Goal: Task Accomplishment & Management: Use online tool/utility

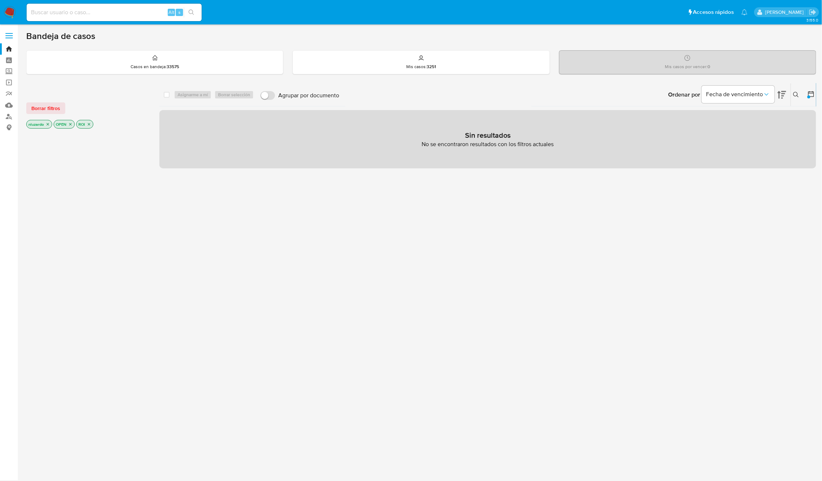
click at [91, 125] on icon "close-filter" at bounding box center [89, 124] width 4 height 4
click at [798, 96] on icon at bounding box center [796, 95] width 6 height 6
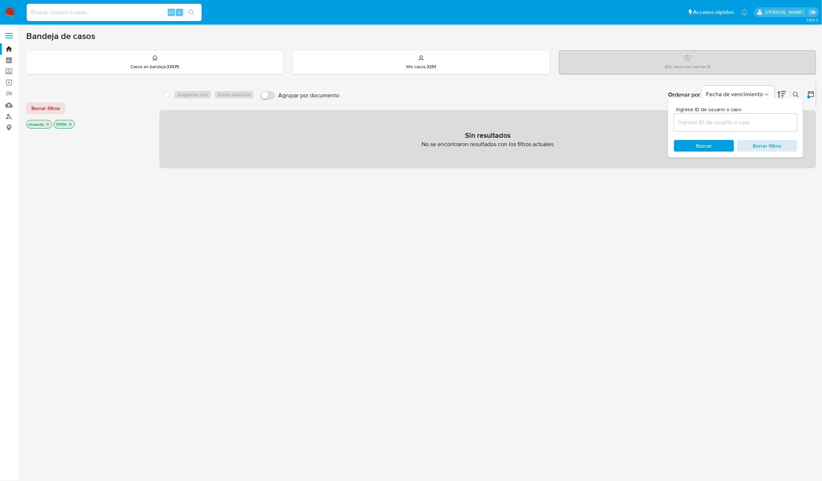
click at [767, 146] on span "Borrar filtros" at bounding box center [767, 146] width 50 height 10
click at [714, 152] on div "Ingrese ID de usuario o caso Buscar Borrar filtros" at bounding box center [735, 127] width 135 height 59
click at [709, 149] on span "Buscar" at bounding box center [704, 146] width 16 height 12
drag, startPoint x: 714, startPoint y: 124, endPoint x: 701, endPoint y: 140, distance: 21.0
click at [714, 124] on input at bounding box center [735, 122] width 123 height 9
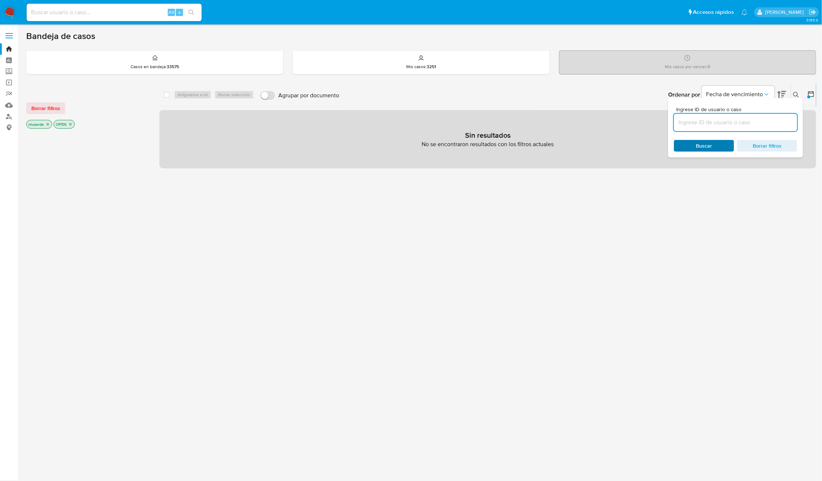
paste input "2149616069"
type input "2149616069"
click at [701, 140] on span "Buscar" at bounding box center [704, 146] width 16 height 12
click at [702, 126] on input "2149616069" at bounding box center [735, 122] width 123 height 9
drag, startPoint x: 751, startPoint y: 142, endPoint x: 805, endPoint y: 132, distance: 55.2
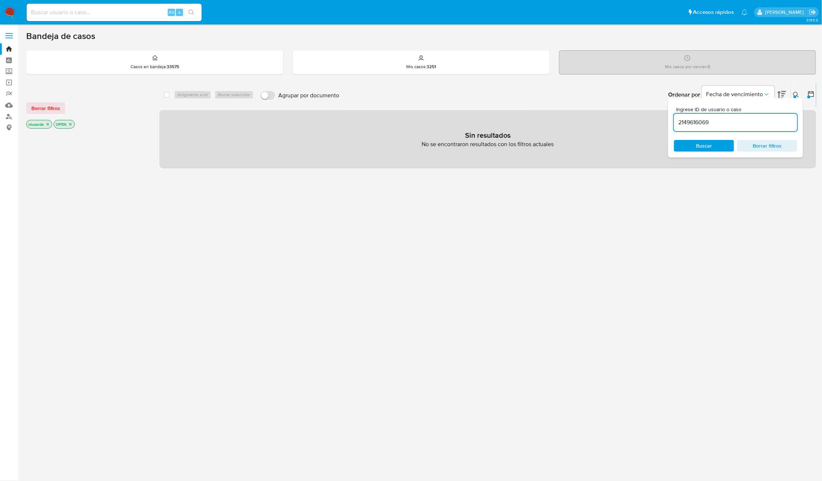
click at [751, 142] on span "Borrar filtros" at bounding box center [767, 146] width 50 height 10
click at [812, 91] on icon at bounding box center [810, 93] width 7 height 7
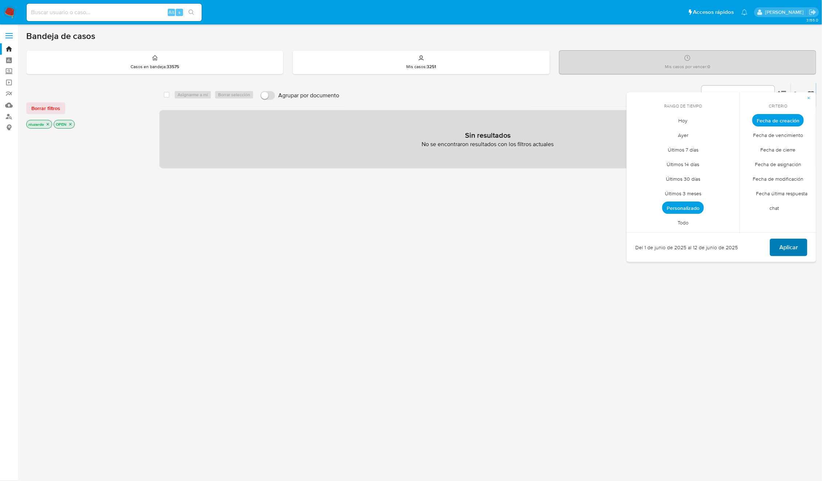
click at [785, 248] on span "Aplicar" at bounding box center [788, 247] width 19 height 16
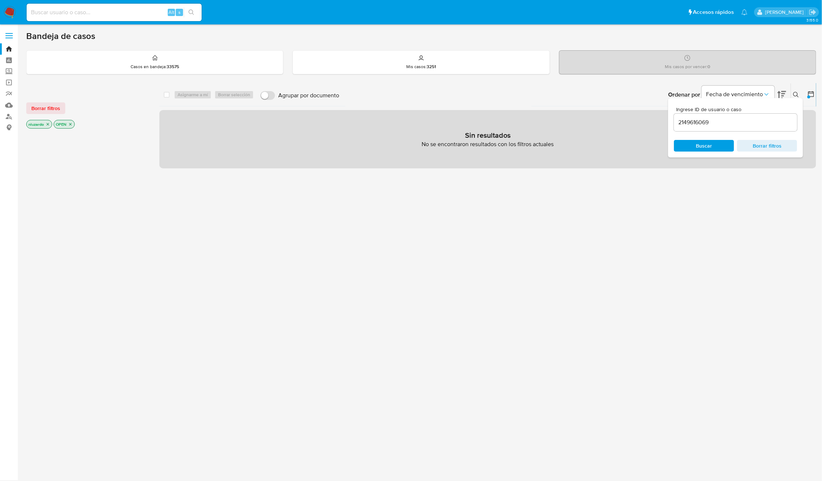
click at [12, 8] on img at bounding box center [10, 12] width 12 height 12
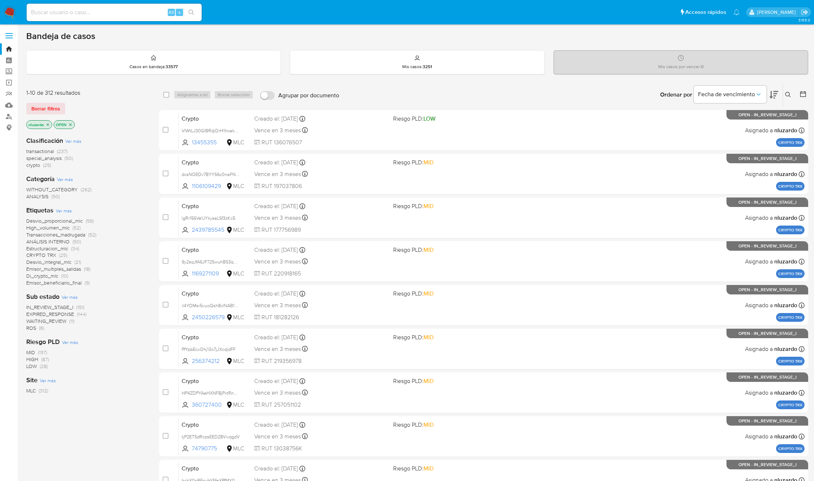
click at [785, 95] on icon at bounding box center [787, 94] width 5 height 5
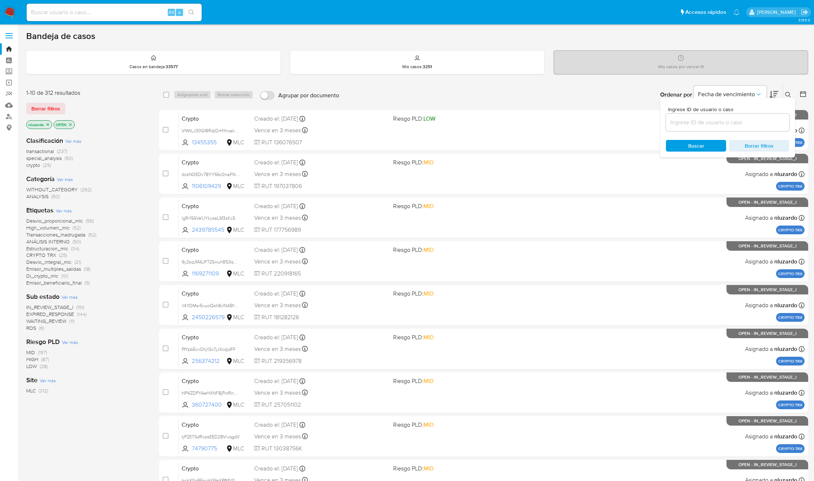
click at [709, 127] on div at bounding box center [727, 122] width 123 height 17
drag, startPoint x: 709, startPoint y: 123, endPoint x: 700, endPoint y: 138, distance: 17.3
click at [709, 123] on input at bounding box center [727, 122] width 123 height 9
paste input "2149616069"
click at [698, 145] on span "Buscar" at bounding box center [696, 146] width 16 height 12
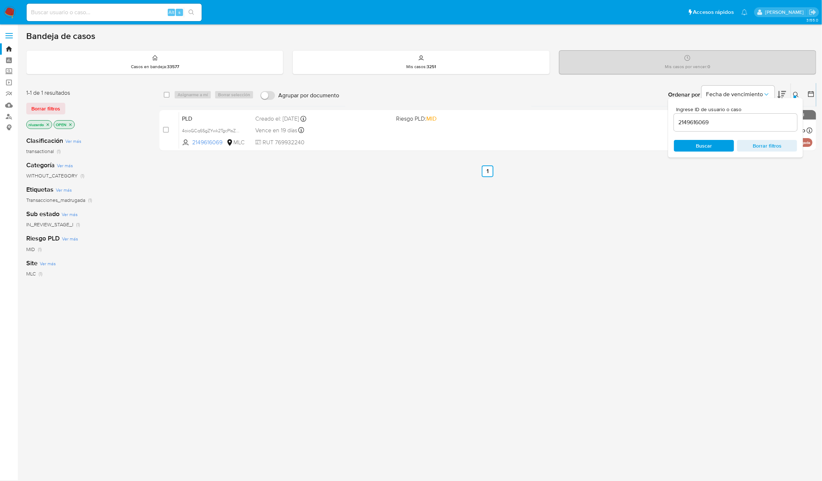
click at [719, 211] on div "select-all-cases-checkbox Asignarme a mí Borrar selección Agrupar por documento…" at bounding box center [487, 248] width 657 height 330
click at [797, 94] on icon at bounding box center [795, 94] width 5 height 5
click at [710, 223] on div "select-all-cases-checkbox Asignarme a mí Borrar selección Agrupar por documento…" at bounding box center [487, 248] width 657 height 330
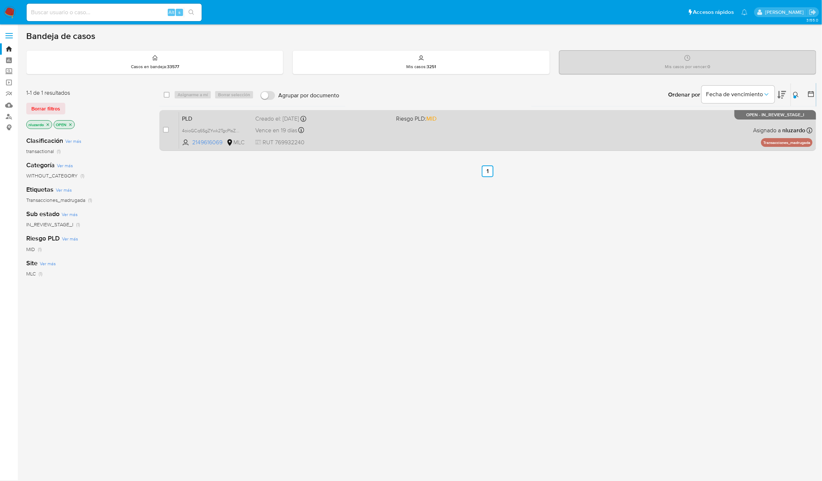
click at [574, 132] on div "PLD 4oioGCq6SgZYwk2TgcPIsZNp 2149616069 MLC Riesgo PLD: MID Creado el: 12/06/20…" at bounding box center [495, 130] width 633 height 37
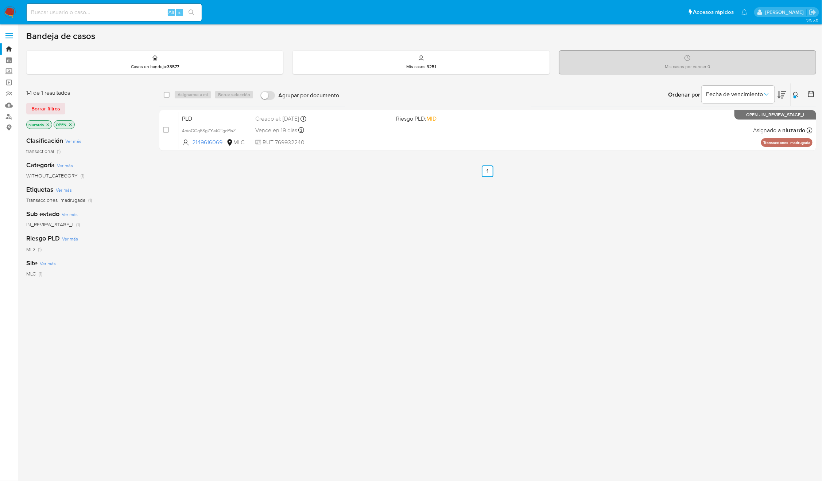
click at [330, 261] on div "select-all-cases-checkbox Asignarme a mí Borrar selección Agrupar por documento…" at bounding box center [487, 248] width 657 height 330
click at [797, 93] on icon at bounding box center [796, 95] width 6 height 6
click at [749, 126] on input "2149616069" at bounding box center [735, 122] width 123 height 9
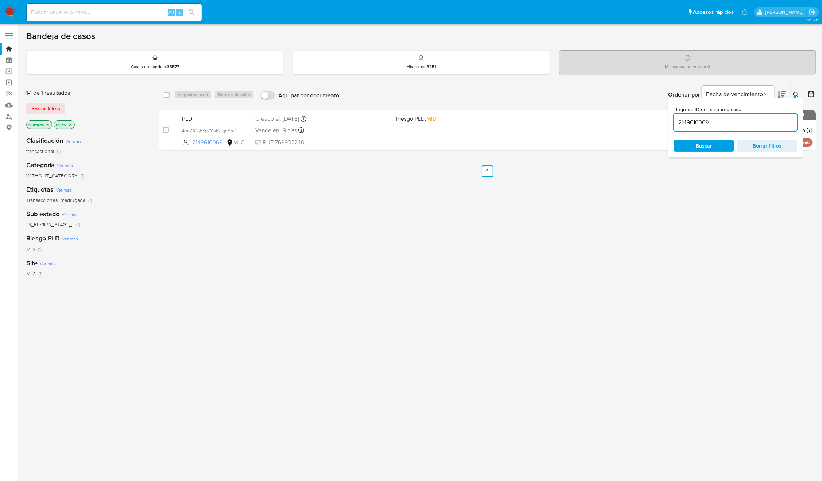
click at [749, 126] on input "2149616069" at bounding box center [735, 122] width 123 height 9
type input "532526075"
click at [698, 152] on div "Ingrese ID de usuario o caso 532526075 Buscar Borrar filtros" at bounding box center [735, 127] width 135 height 59
click at [713, 145] on span "Buscar" at bounding box center [704, 146] width 50 height 10
click at [656, 210] on div "select-all-cases-checkbox Asignarme a mí Borrar selección Agrupar por documento…" at bounding box center [487, 248] width 657 height 330
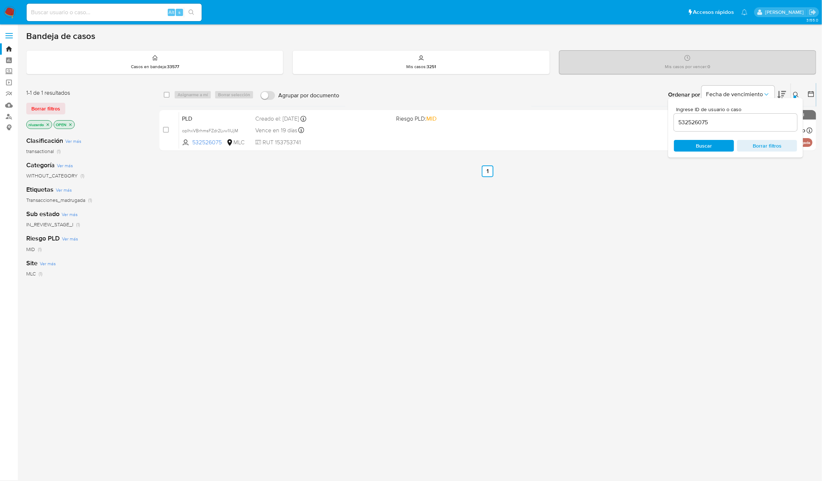
click at [796, 93] on icon at bounding box center [796, 95] width 6 height 6
click at [201, 230] on div "select-all-cases-checkbox Asignarme a mí Borrar selección Agrupar por documento…" at bounding box center [487, 248] width 657 height 330
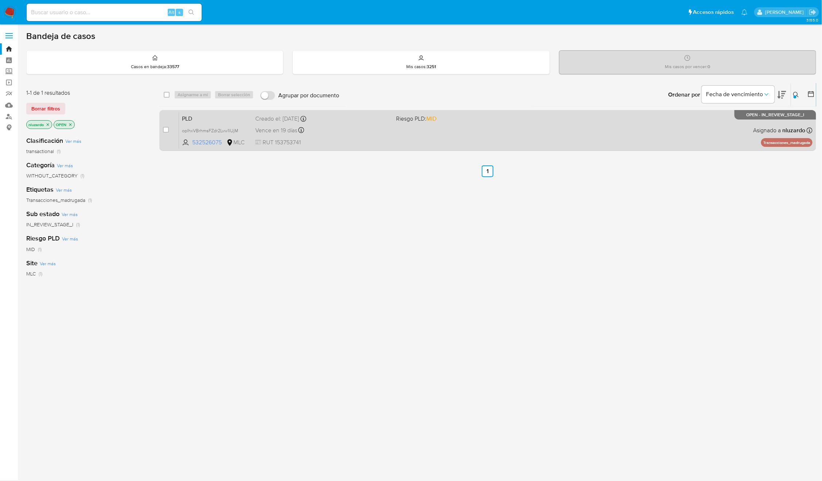
click at [395, 136] on div "PLD oplhxVBrhmsFZdr2Lvw1lUjM 532526075 MLC Riesgo PLD: MID Creado el: 12/06/202…" at bounding box center [495, 130] width 633 height 37
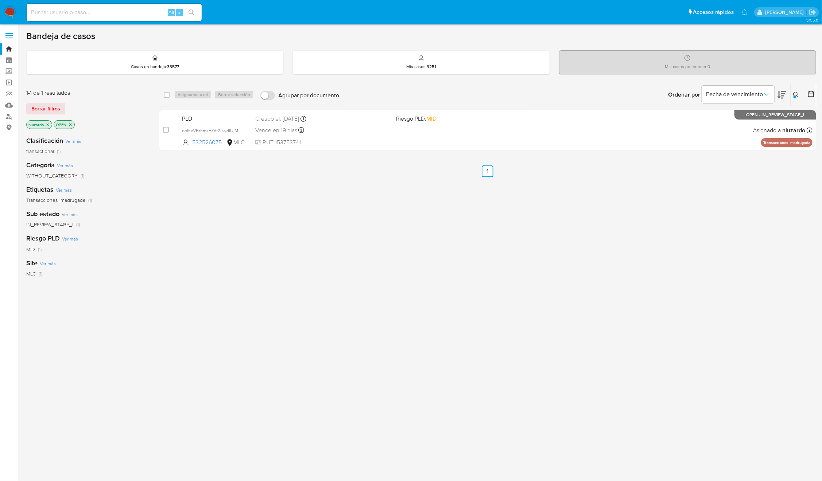
click at [288, 230] on div "select-all-cases-checkbox Asignarme a mí Borrar selección Agrupar por documento…" at bounding box center [487, 248] width 657 height 330
click at [71, 61] on div "Casos en bandeja : 33577" at bounding box center [155, 62] width 256 height 23
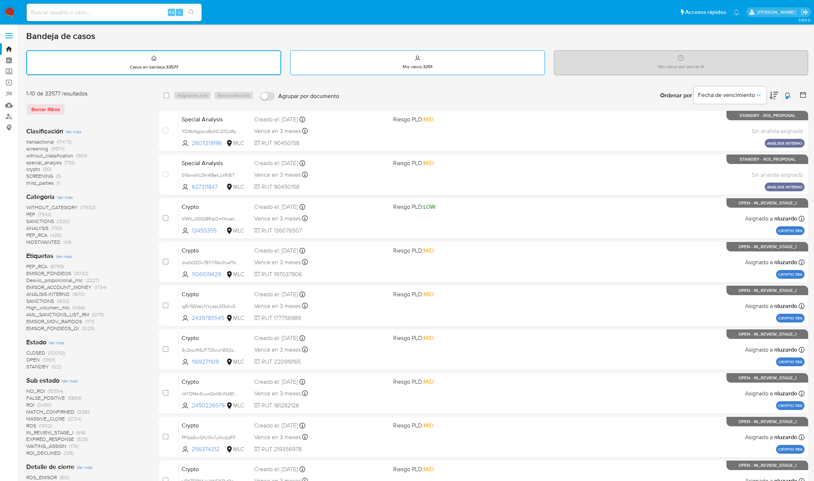
click at [395, 56] on div "Mis casos : 3251" at bounding box center [417, 62] width 253 height 23
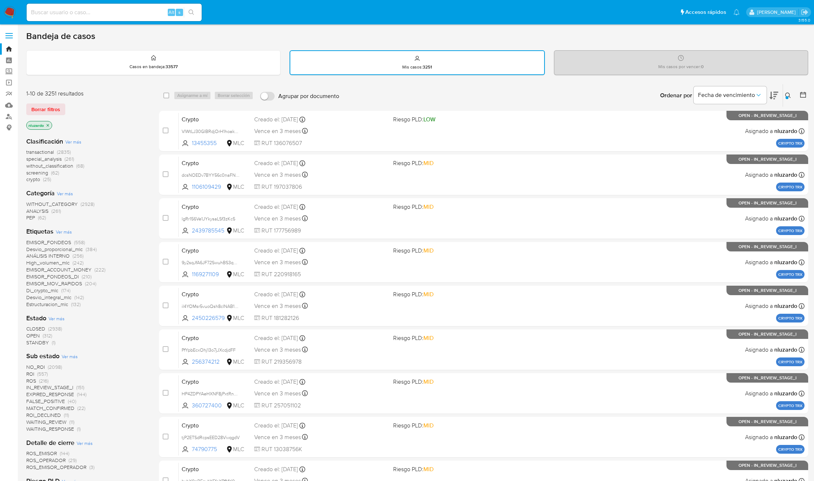
click at [776, 94] on icon at bounding box center [773, 95] width 9 height 9
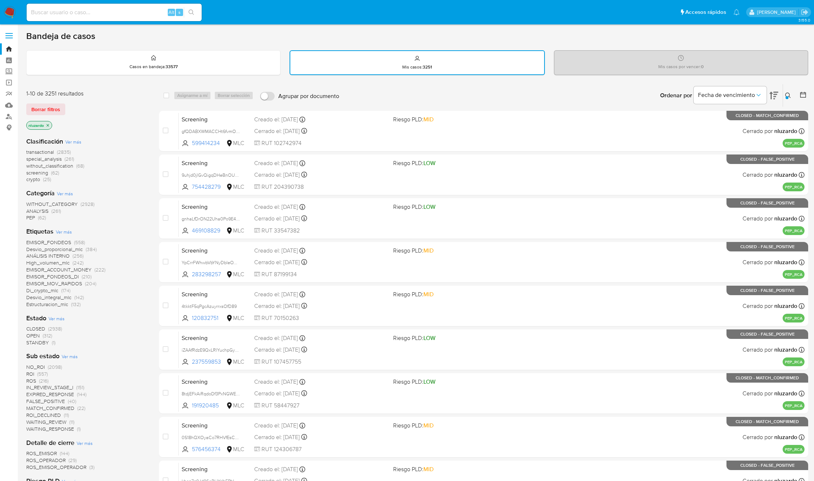
click at [7, 11] on img at bounding box center [10, 12] width 12 height 12
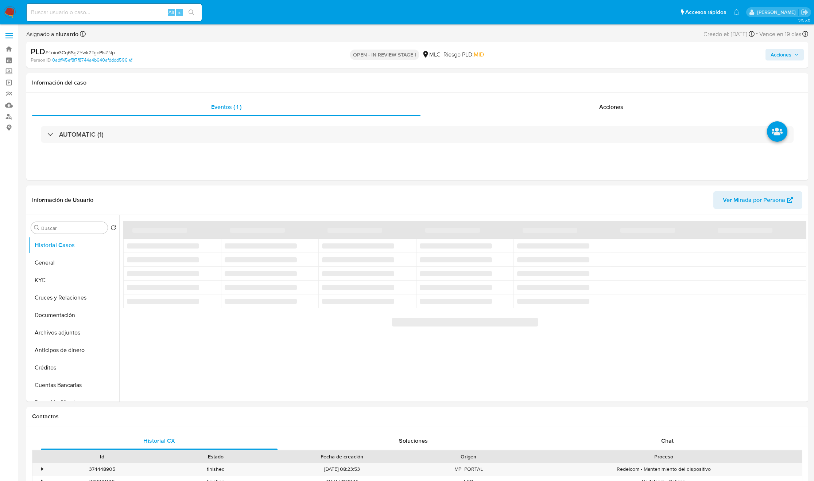
select select "10"
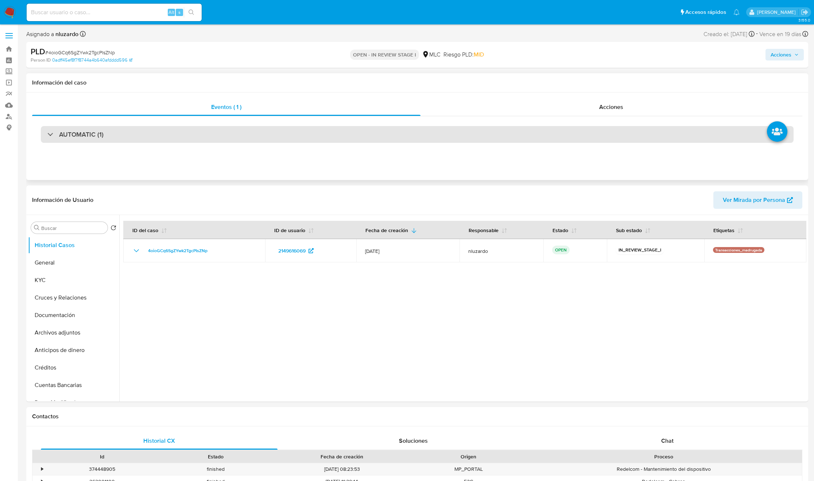
click at [141, 138] on div "AUTOMATIC (1)" at bounding box center [417, 134] width 752 height 17
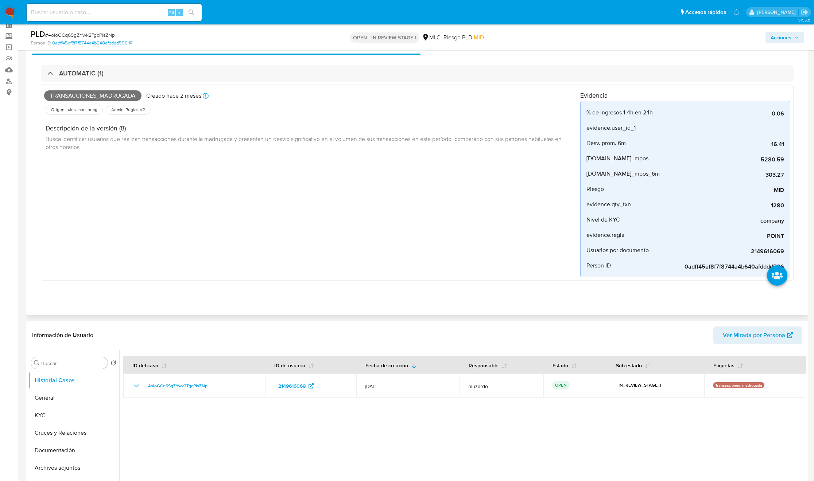
scroll to position [55, 0]
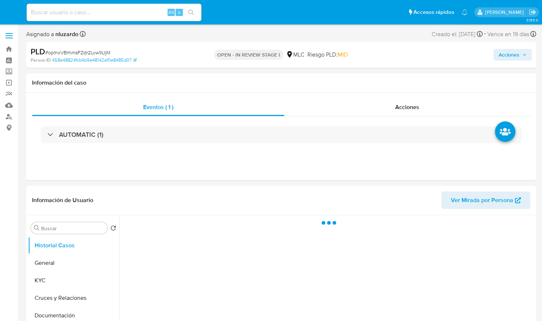
select select "10"
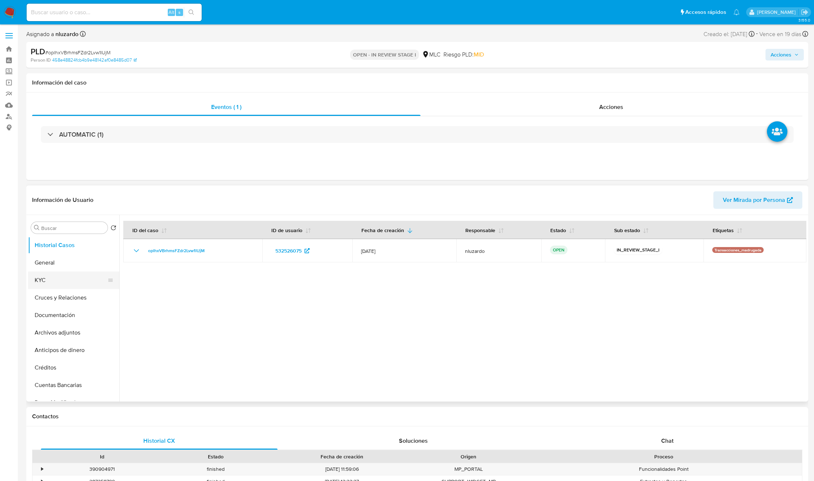
click at [68, 284] on button "KYC" at bounding box center [70, 280] width 85 height 17
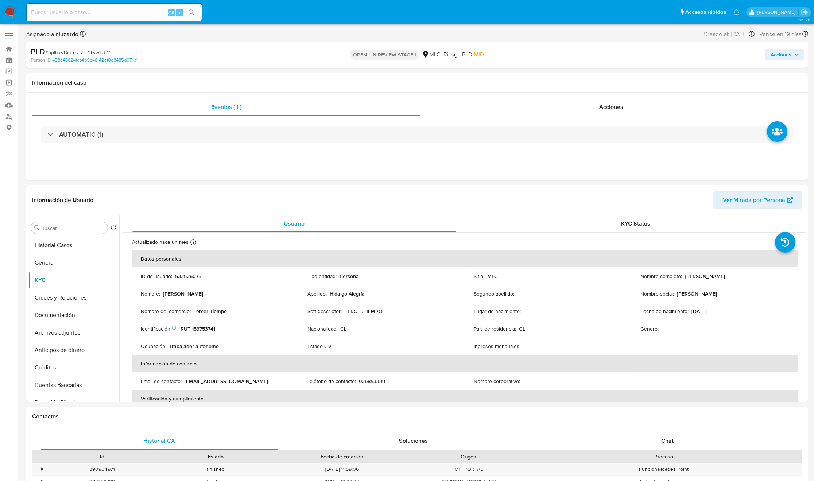
click at [112, 15] on input at bounding box center [114, 12] width 175 height 9
type input "22/08/2025"
click at [542, 277] on p "Damián Esteban Hidalgo Alegría" at bounding box center [705, 276] width 40 height 7
drag, startPoint x: 742, startPoint y: 280, endPoint x: 753, endPoint y: 280, distance: 11.7
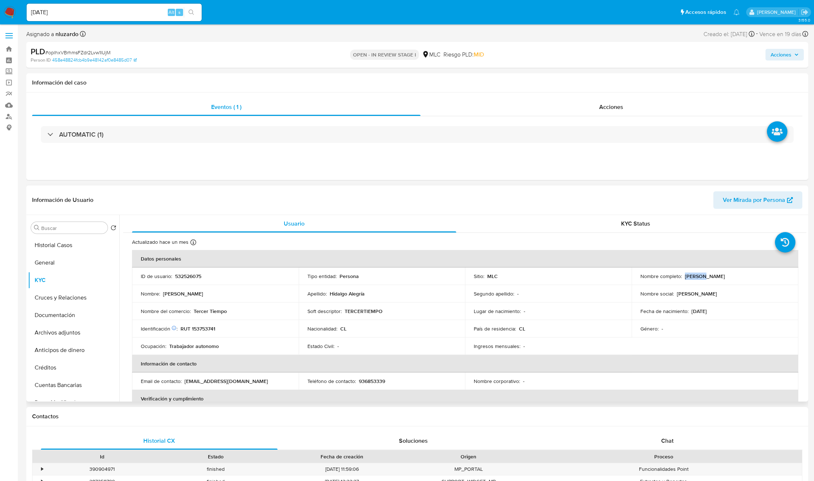
click at [542, 280] on td "Nombre completo : Damián Esteban Hidalgo Alegría" at bounding box center [714, 276] width 167 height 17
copy p "Damián Esteban Hidalgo Alegría"
drag, startPoint x: 197, startPoint y: 330, endPoint x: 199, endPoint y: 327, distance: 3.9
click at [197, 320] on p "RUT 153753741" at bounding box center [197, 329] width 35 height 7
click at [199, 320] on p "RUT 153753741" at bounding box center [197, 329] width 35 height 7
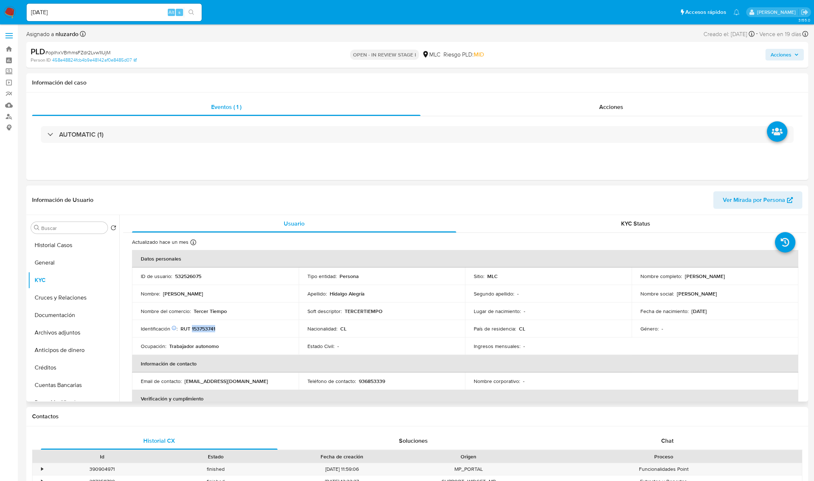
click at [199, 320] on p "RUT 153753741" at bounding box center [197, 329] width 35 height 7
copy p "153753741"
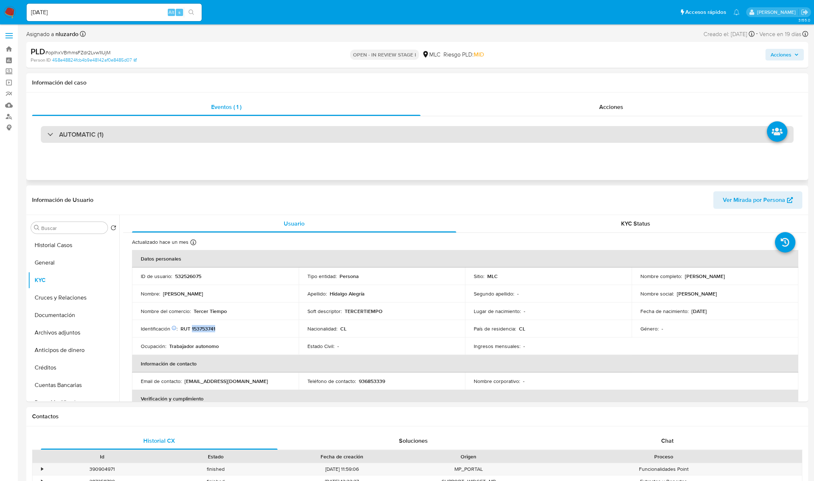
click at [79, 133] on h3 "AUTOMATIC (1)" at bounding box center [81, 135] width 44 height 8
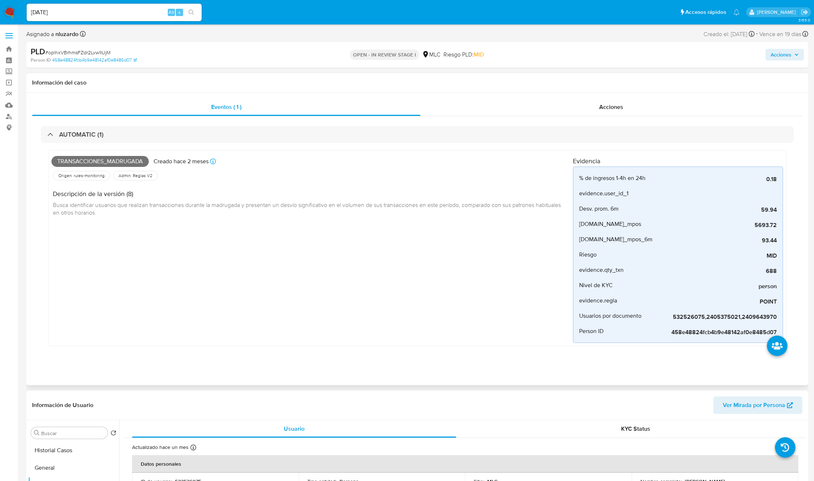
click at [88, 160] on span "Transacciones_madrugada" at bounding box center [99, 161] width 97 height 11
copy span "i"
click at [89, 157] on span "Transacciones_madrugada" at bounding box center [99, 161] width 97 height 11
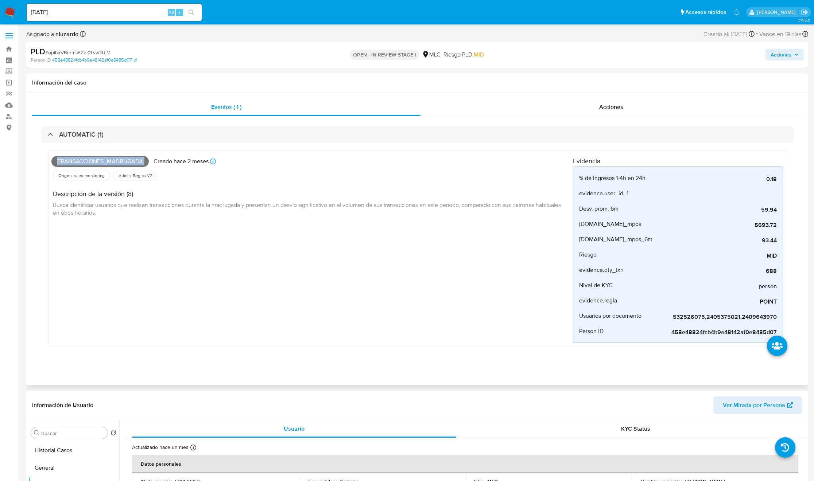
click at [89, 157] on span "Transacciones_madrugada" at bounding box center [99, 161] width 97 height 11
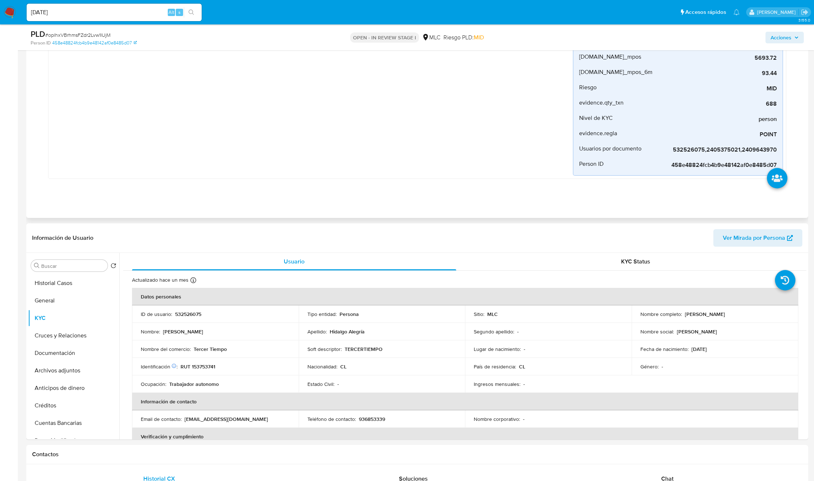
scroll to position [219, 0]
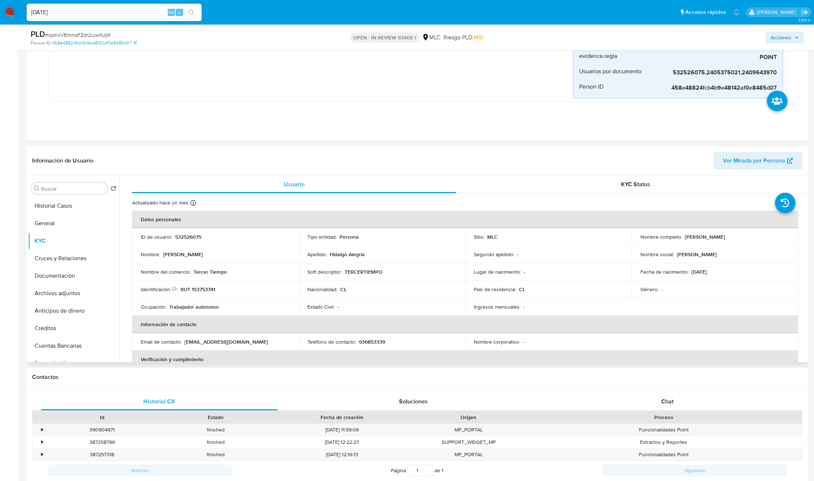
click at [542, 275] on td "Lugar de nacimiento : -" at bounding box center [548, 271] width 167 height 17
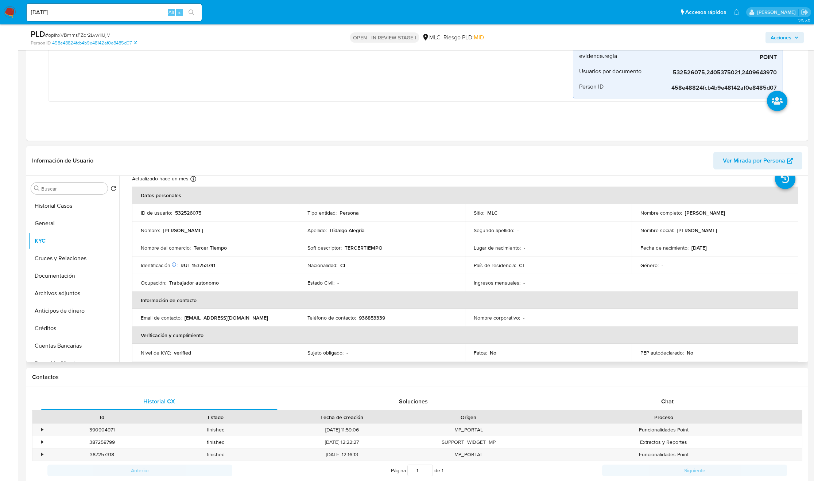
scroll to position [26, 0]
click at [202, 248] on p "Tercer Tiempo" at bounding box center [210, 246] width 33 height 7
click at [241, 248] on div "Nombre del comercio : Tercer Tiempo" at bounding box center [215, 246] width 149 height 7
copy div "Nombre del comercio : Tercer Tiempo"
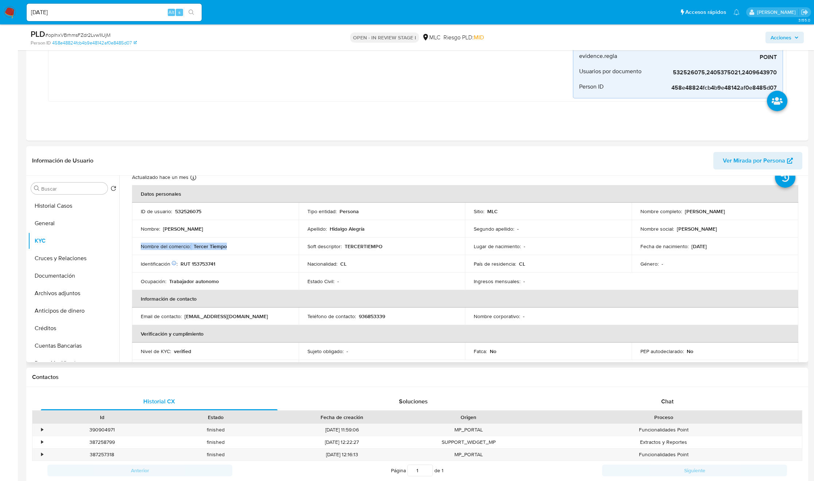
drag, startPoint x: 244, startPoint y: 248, endPoint x: 133, endPoint y: 248, distance: 111.2
click at [133, 248] on td "Nombre del comercio : Tercer Tiempo" at bounding box center [215, 246] width 167 height 17
click at [61, 206] on button "Historial Casos" at bounding box center [70, 205] width 85 height 17
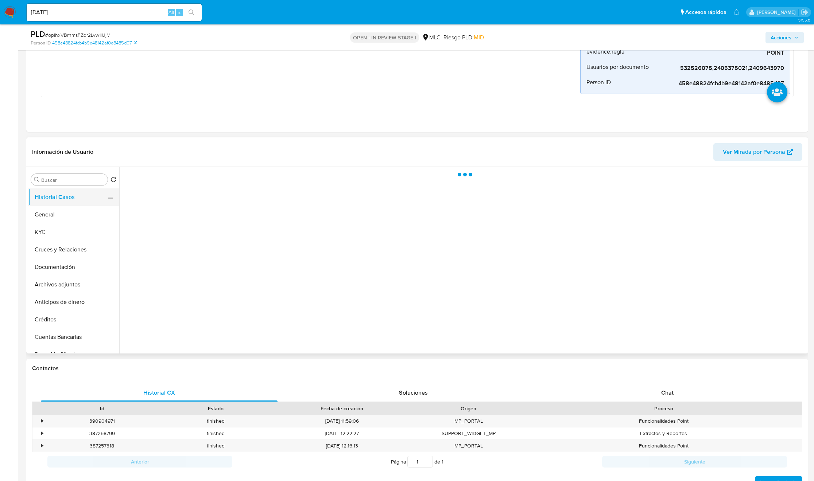
scroll to position [0, 0]
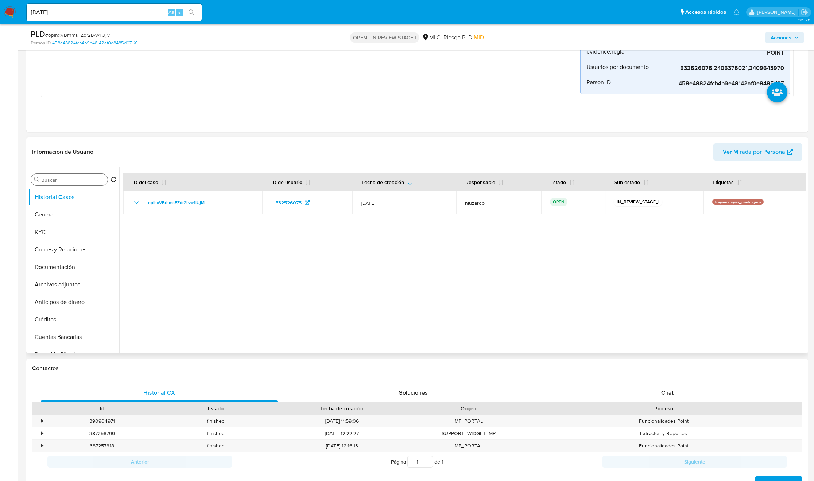
click at [66, 185] on div "Buscar" at bounding box center [69, 180] width 77 height 12
click at [69, 182] on input "Buscar" at bounding box center [72, 180] width 63 height 7
type input "cr"
click at [69, 215] on button "Cruces y Relaciones" at bounding box center [70, 214] width 85 height 17
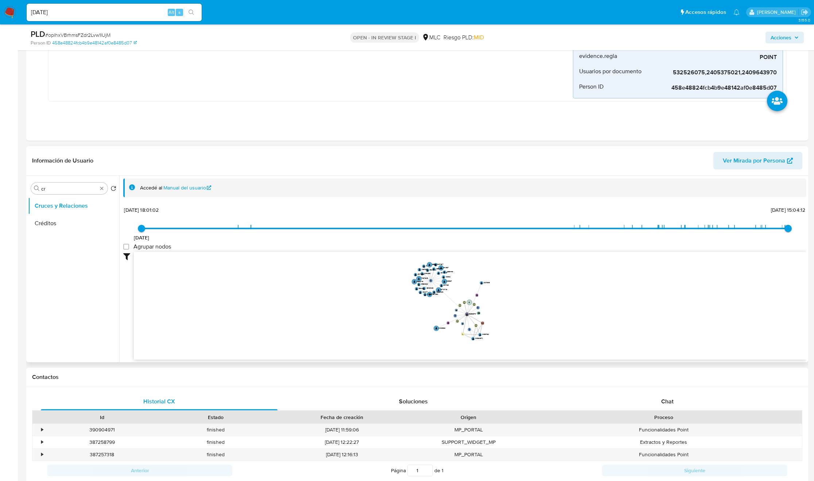
drag, startPoint x: 517, startPoint y: 299, endPoint x: 520, endPoint y: 288, distance: 11.2
click at [520, 288] on icon "user-532526075  532526075 phone-91b958348a05b29c292619ffa3c45484  person-458e…" at bounding box center [470, 305] width 672 height 106
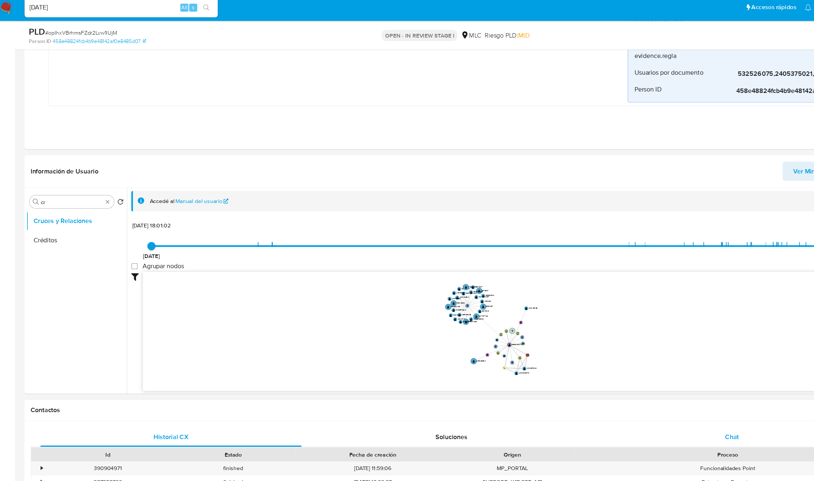
click at [542, 320] on span "Chat" at bounding box center [667, 401] width 12 height 8
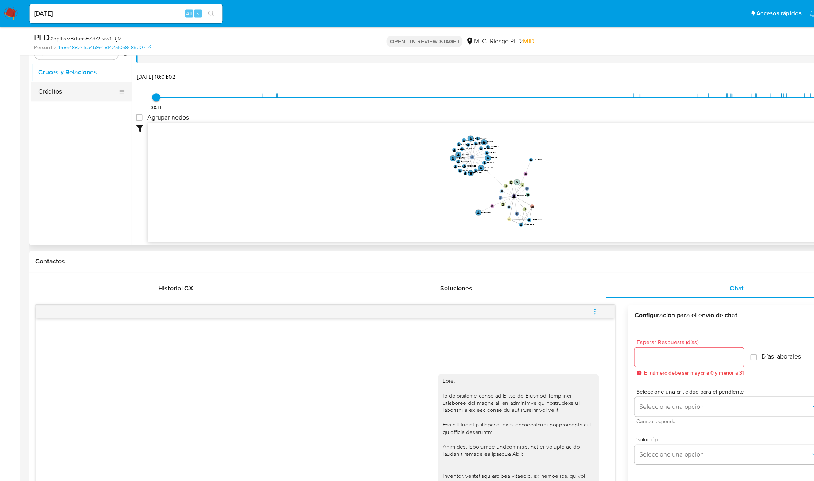
scroll to position [324, 0]
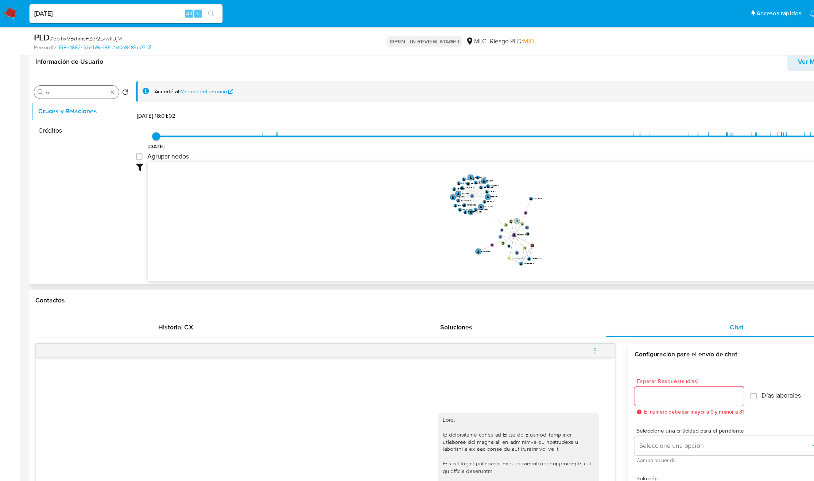
click at [71, 86] on input "cr" at bounding box center [69, 84] width 56 height 7
type input "doc"
click at [63, 117] on button "Documentación" at bounding box center [70, 118] width 85 height 17
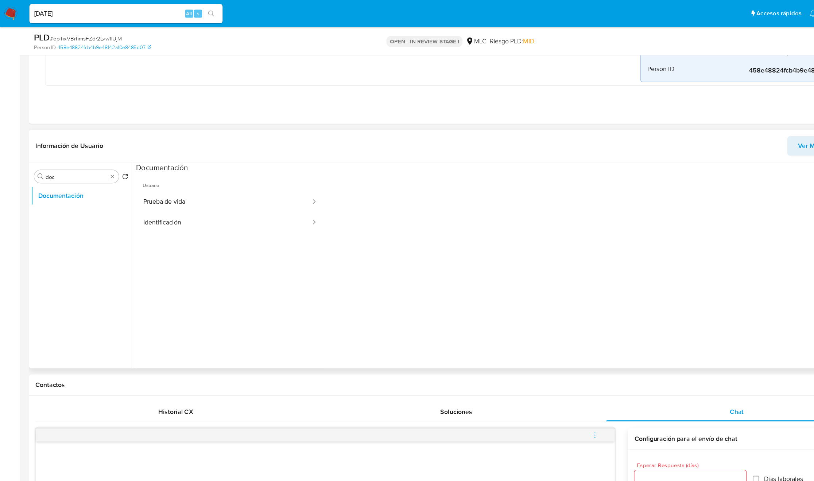
scroll to position [224, 0]
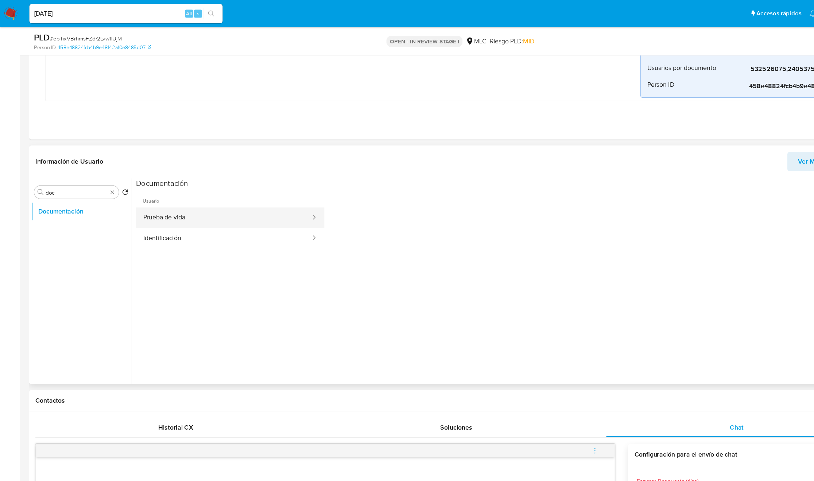
click at [158, 202] on button "Prueba de vida" at bounding box center [202, 197] width 159 height 19
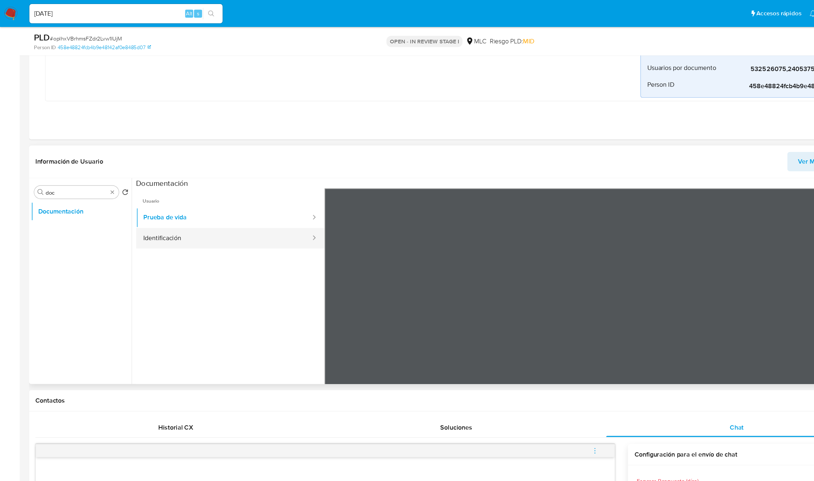
click at [198, 220] on button "Identificación" at bounding box center [202, 216] width 159 height 19
click at [101, 179] on div "Buscar doc" at bounding box center [69, 174] width 77 height 12
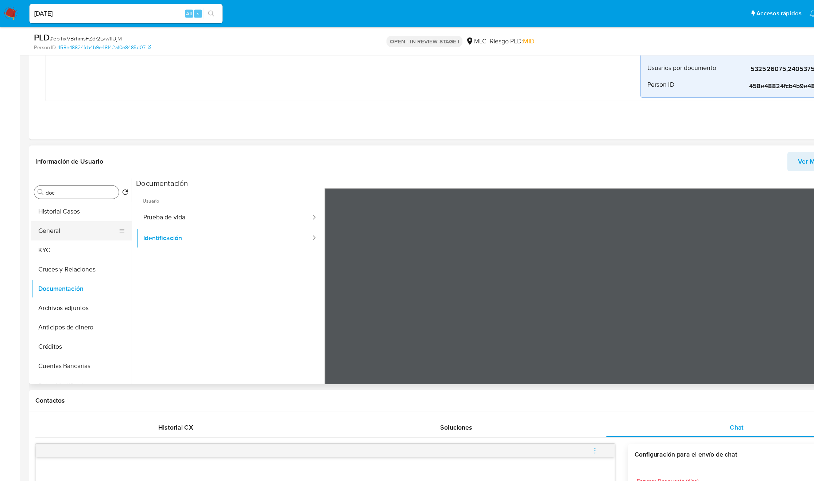
click at [61, 210] on button "General" at bounding box center [70, 208] width 85 height 17
click at [57, 218] on button "KYC" at bounding box center [70, 226] width 85 height 17
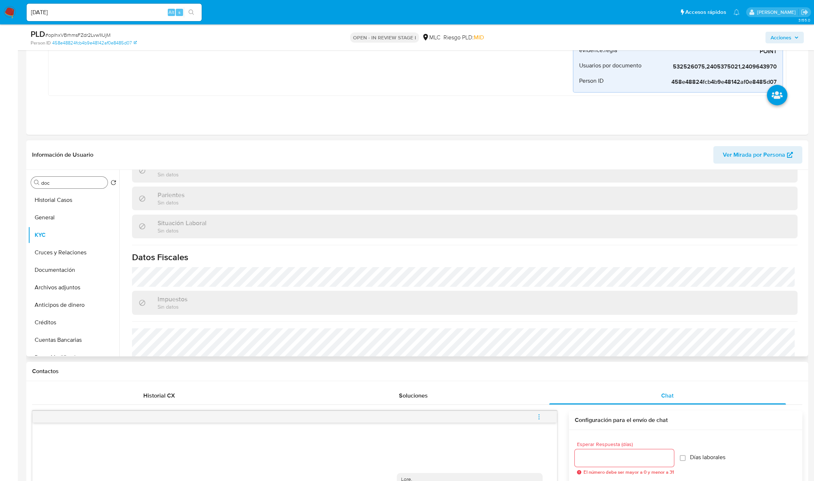
scroll to position [402, 0]
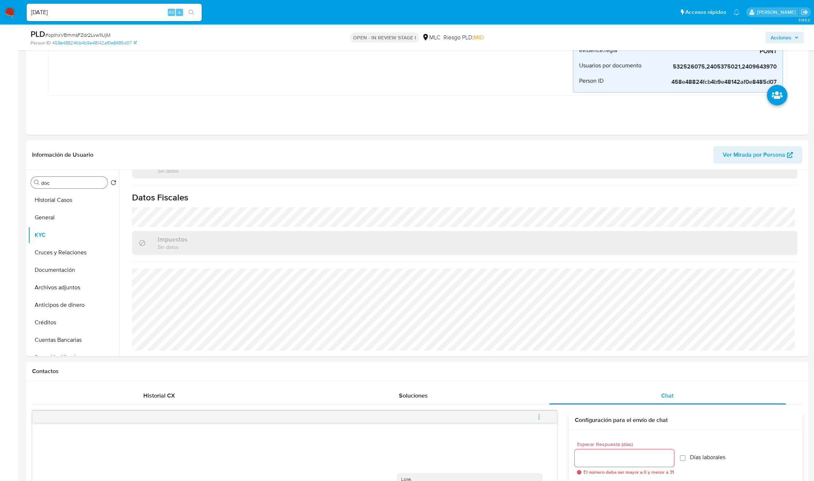
click at [63, 186] on input "doc" at bounding box center [72, 183] width 63 height 7
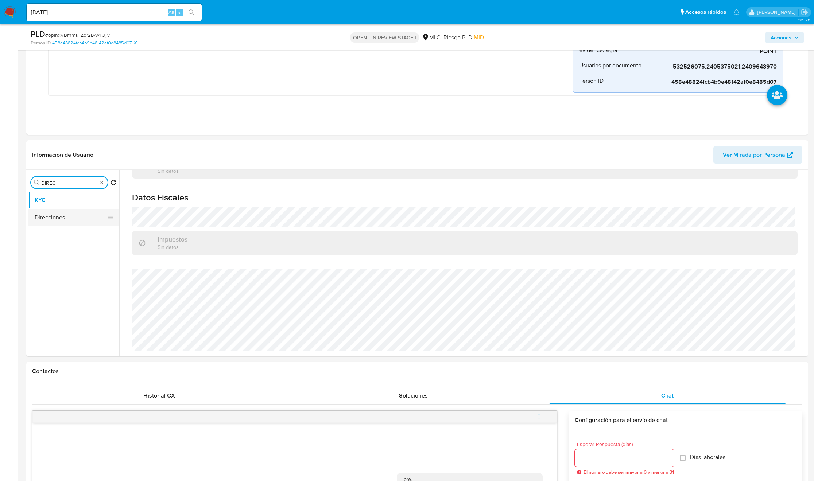
click at [58, 215] on button "Direcciones" at bounding box center [70, 217] width 85 height 17
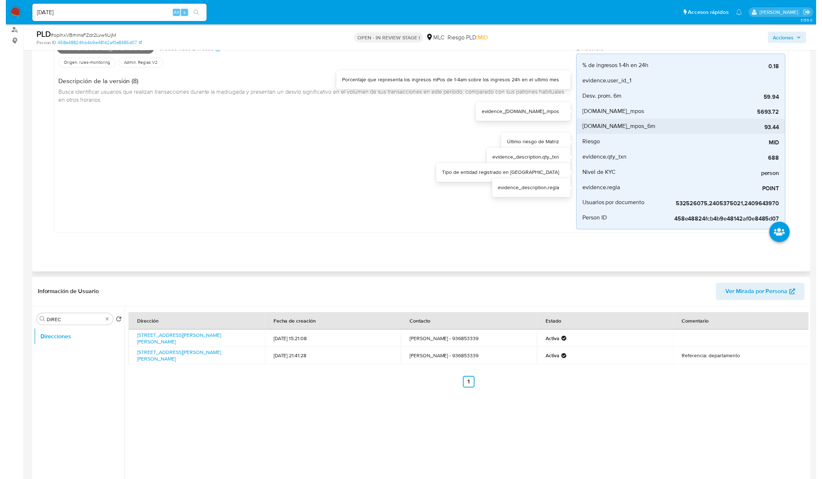
scroll to position [164, 0]
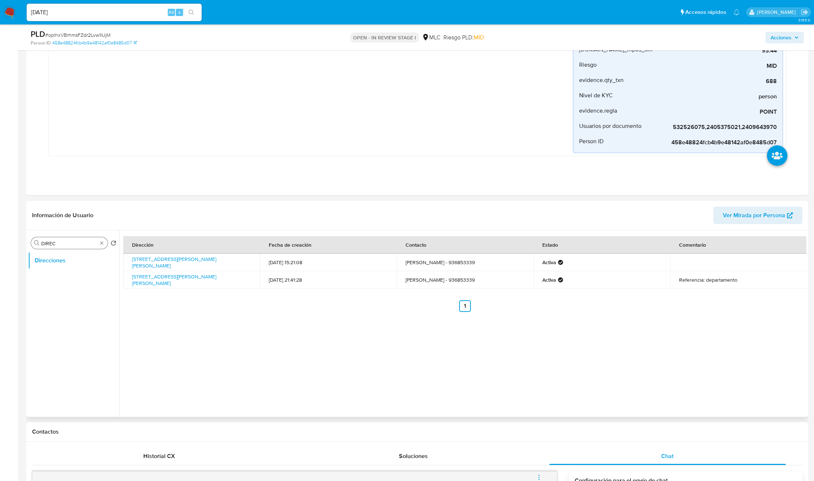
click at [63, 244] on input "DIREC" at bounding box center [69, 243] width 56 height 7
click at [64, 244] on input "DIREC" at bounding box center [69, 243] width 56 height 7
type input "ad"
click at [67, 263] on button "Archivos adjuntos" at bounding box center [70, 260] width 85 height 17
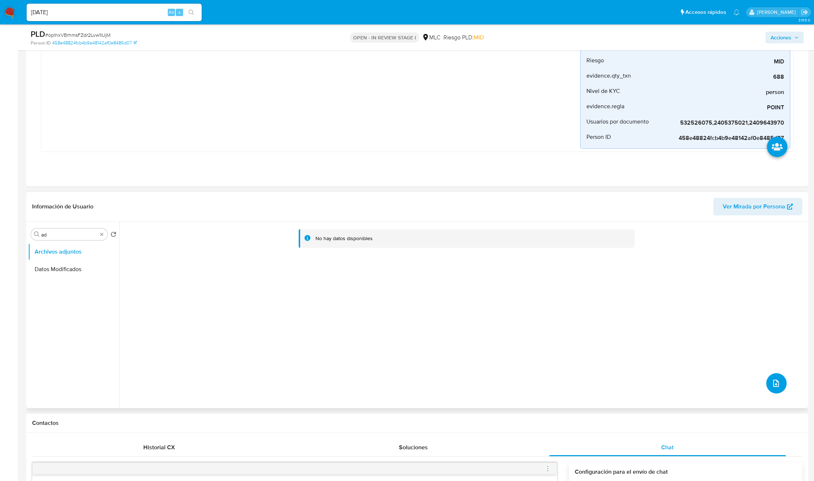
click at [542, 320] on icon "upload-file" at bounding box center [775, 383] width 9 height 9
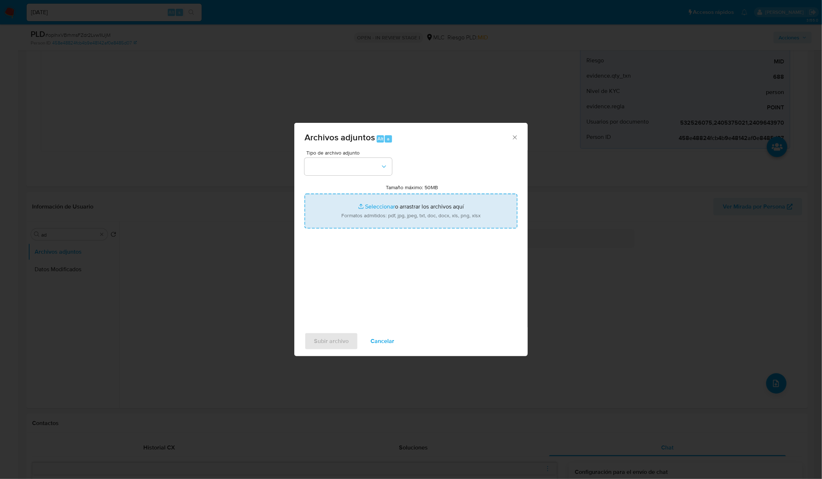
type input "C:\fakepath\532526075 - Tablas Transaccionales 1.3.0.xlsx"
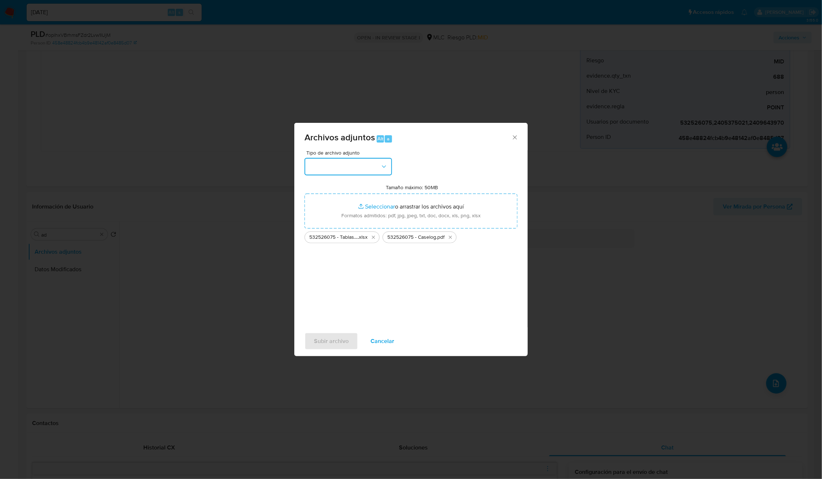
click at [377, 167] on button "button" at bounding box center [347, 166] width 87 height 17
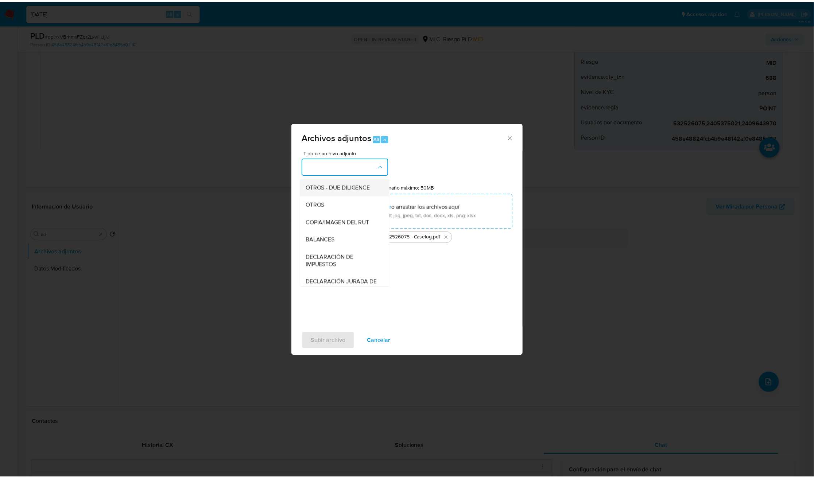
scroll to position [84, 0]
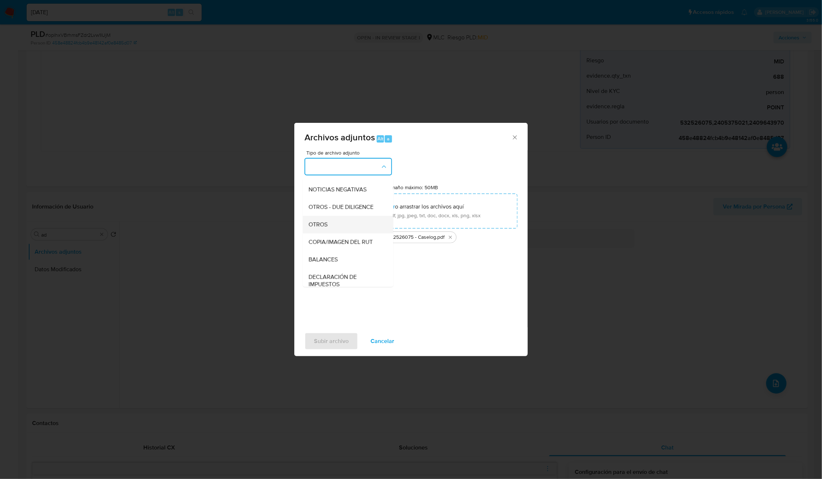
click at [333, 226] on div "OTROS" at bounding box center [346, 224] width 74 height 17
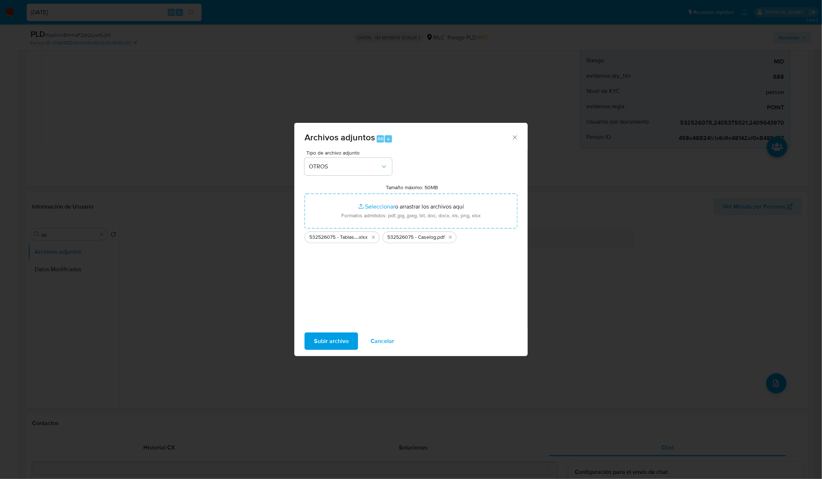
click at [325, 320] on span "Subir archivo" at bounding box center [331, 341] width 35 height 16
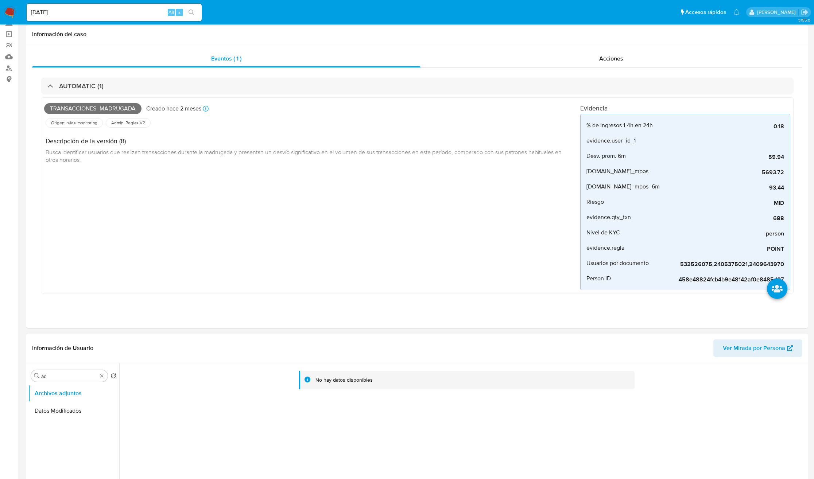
scroll to position [0, 0]
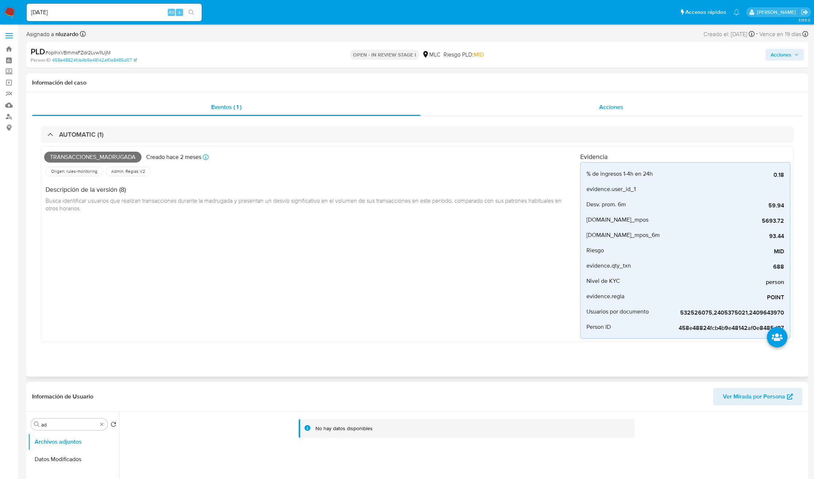
click at [542, 109] on div "Acciones" at bounding box center [611, 106] width 382 height 17
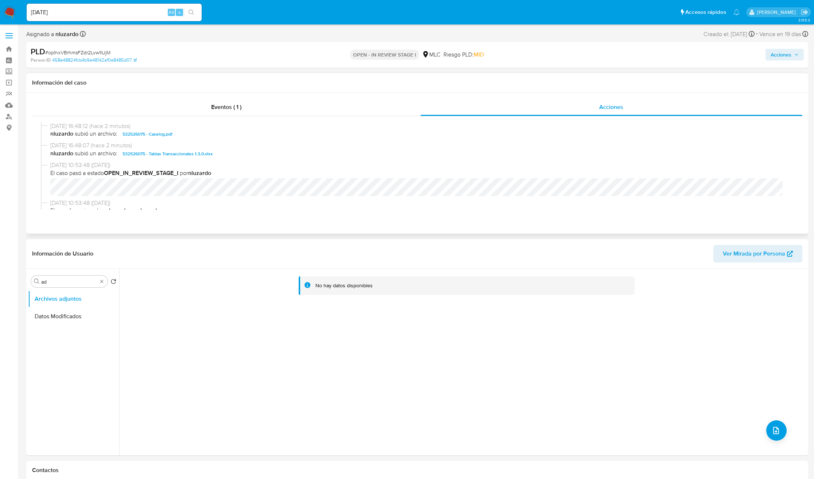
click at [184, 135] on span "nluzardo subió un archivo: 532526075 - Caselog.pdf" at bounding box center [420, 134] width 740 height 9
copy span "532526075 - Caselog.pdf"
click at [542, 58] on span "Acciones" at bounding box center [780, 55] width 21 height 12
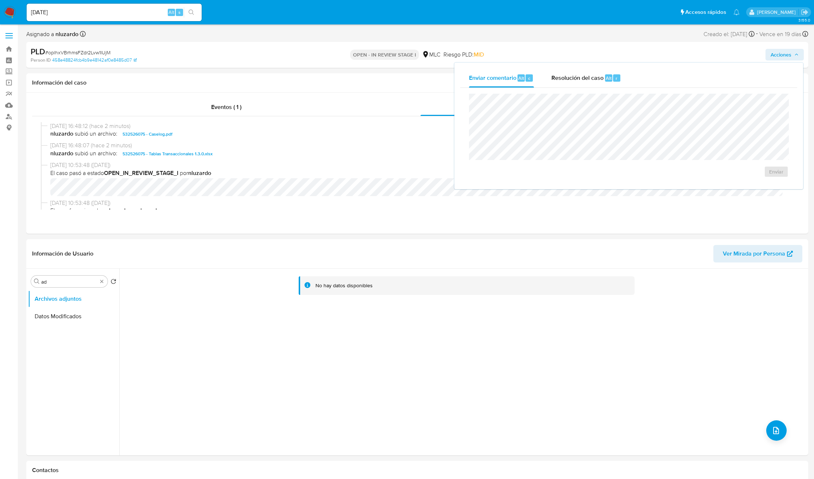
click at [542, 77] on div "Enviar comentario Alt c Resolución del caso Alt r" at bounding box center [628, 78] width 337 height 19
click at [542, 83] on div "Resolución del caso Alt r" at bounding box center [586, 78] width 70 height 19
click at [542, 180] on span "No ROI" at bounding box center [694, 179] width 36 height 16
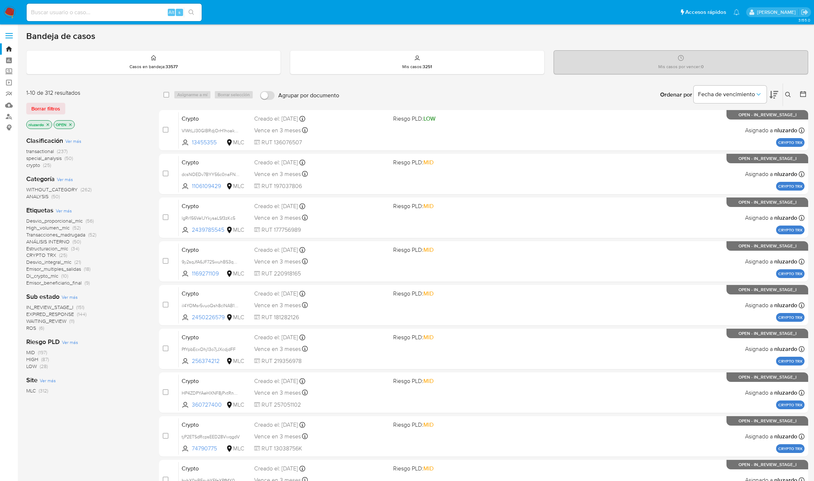
click at [769, 97] on icon at bounding box center [773, 94] width 9 height 9
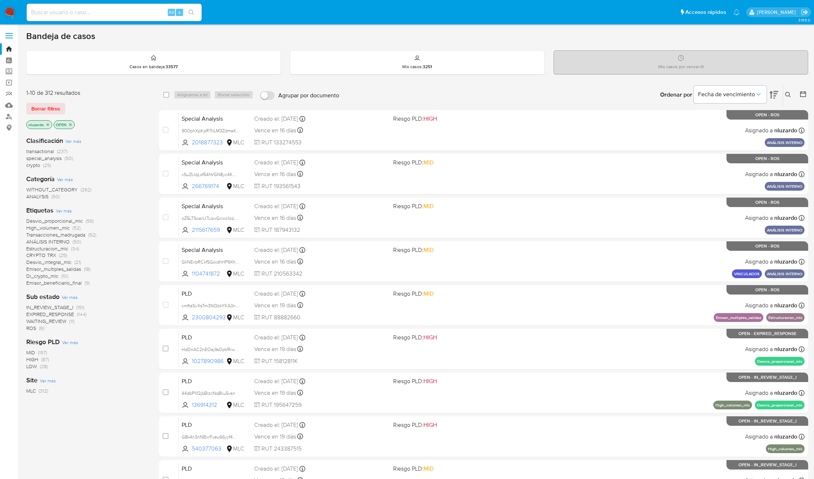
click at [113, 256] on div "Desvio_proporcional_mlc (56) High_volumen_mlc (52) Transacciones_madrugada (52)…" at bounding box center [86, 252] width 121 height 69
click at [787, 91] on button at bounding box center [789, 94] width 12 height 9
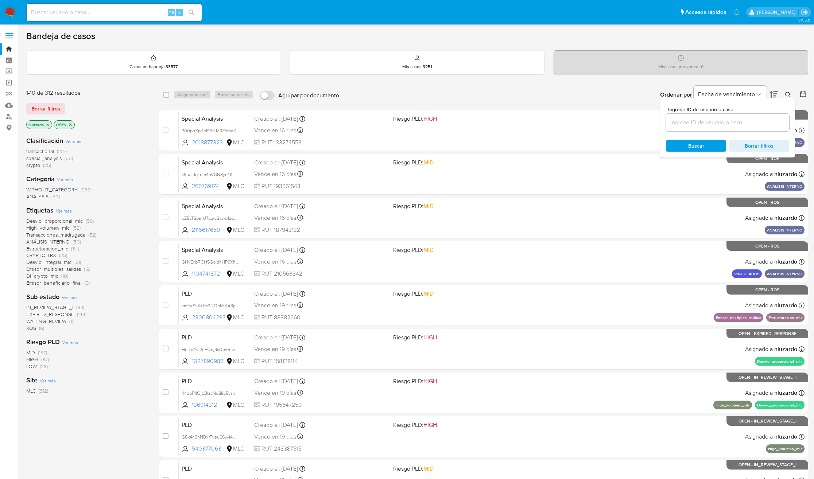
click at [710, 121] on input at bounding box center [727, 122] width 123 height 9
type input "245168833"
click at [682, 148] on span "Buscar" at bounding box center [696, 146] width 50 height 10
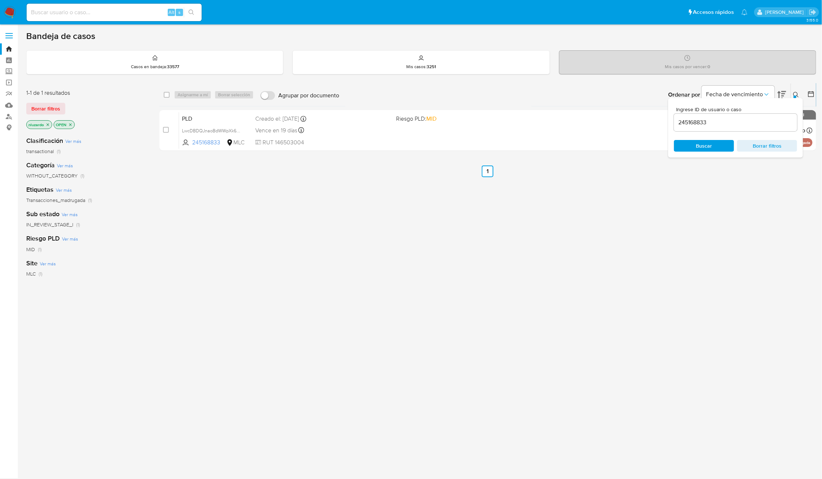
click at [791, 92] on button at bounding box center [797, 94] width 12 height 9
drag, startPoint x: 580, startPoint y: 288, endPoint x: 585, endPoint y: 171, distance: 117.5
click at [580, 288] on div "select-all-cases-checkbox Asignarme a mí Borrar selección Agrupar por documento…" at bounding box center [487, 248] width 657 height 330
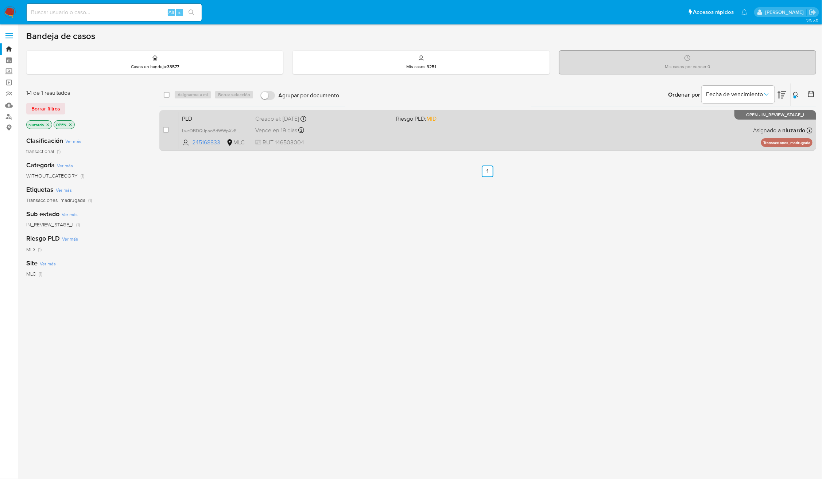
click at [599, 125] on div "PLD LwcDBDQJnaoBdWWpXk6M84ke 245168833 MLC Riesgo PLD: MID Creado el: 12/06/202…" at bounding box center [495, 130] width 633 height 37
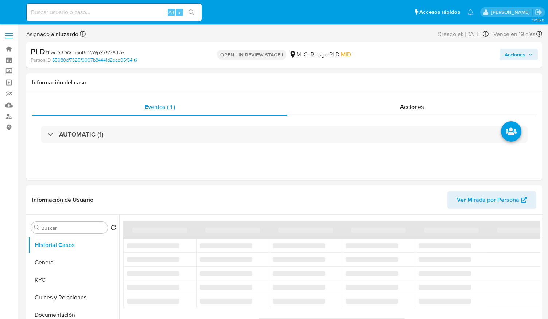
select select "10"
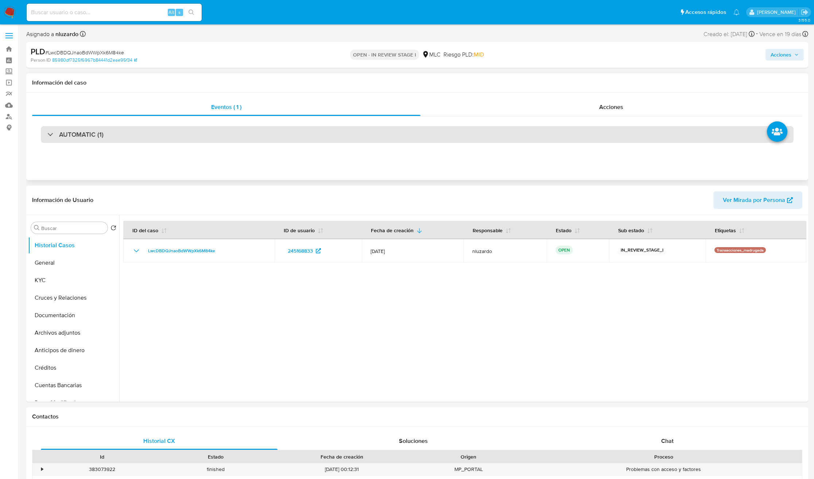
click at [147, 137] on div "AUTOMATIC (1)" at bounding box center [417, 134] width 752 height 17
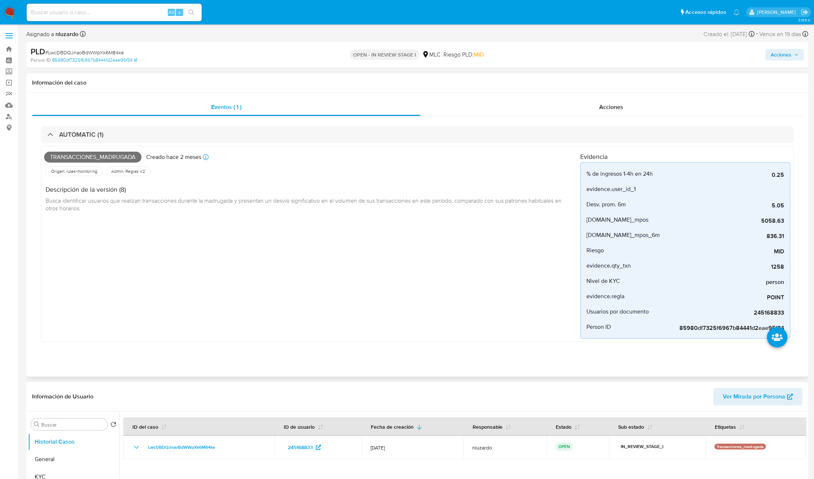
click at [99, 156] on span "Transacciones_madrugada" at bounding box center [92, 157] width 97 height 11
copy span "Transacciones_madrugada"
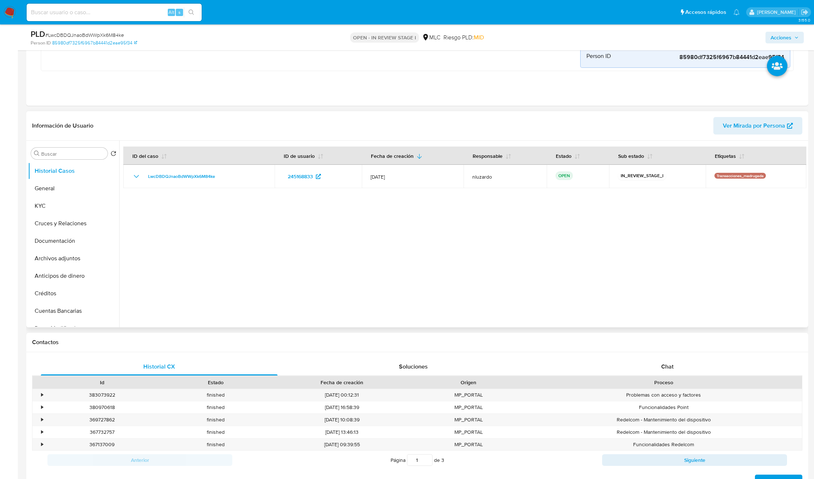
scroll to position [273, 0]
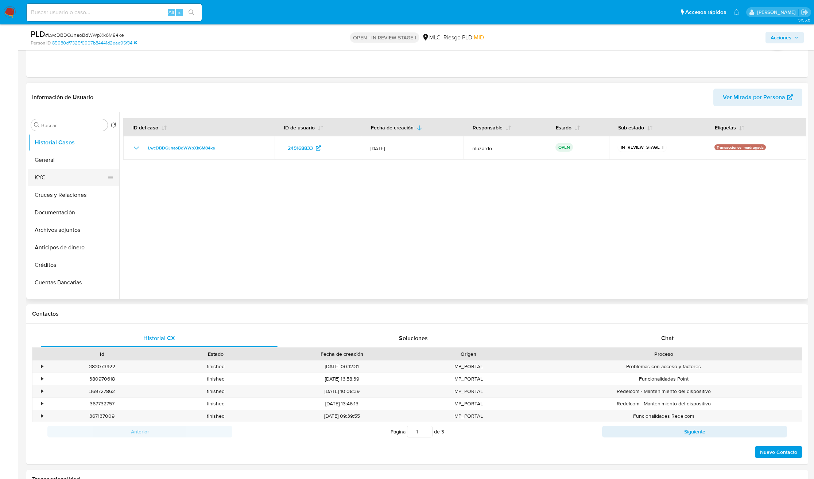
click at [63, 182] on button "KYC" at bounding box center [70, 177] width 85 height 17
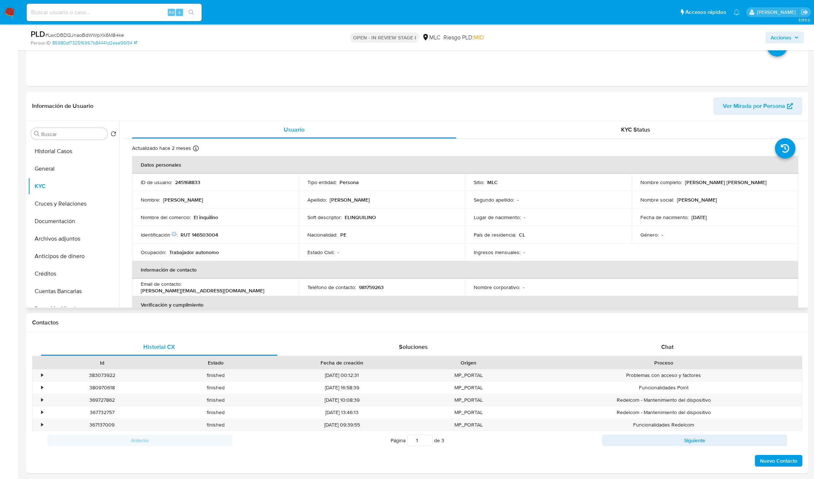
click at [548, 182] on p "Ricardo Javier Enríquez García" at bounding box center [726, 182] width 82 height 7
drag, startPoint x: 706, startPoint y: 183, endPoint x: 755, endPoint y: 182, distance: 48.1
click at [548, 182] on div "Nombre completo : Ricardo Javier Enríquez García" at bounding box center [714, 182] width 149 height 7
copy p "Ricardo Javier Enríquez García"
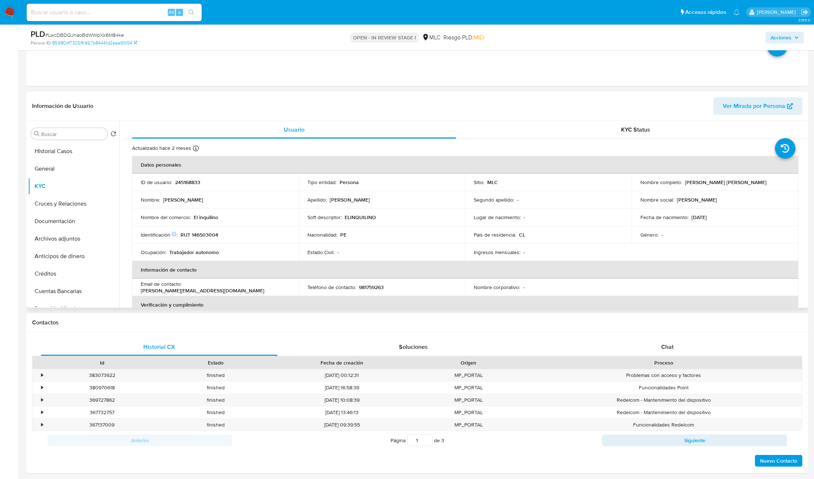
click at [207, 237] on p "RUT 146503004" at bounding box center [199, 234] width 38 height 7
copy p "146503004"
copy div "Nombre del comercio : El inquilino"
drag, startPoint x: 209, startPoint y: 219, endPoint x: 135, endPoint y: 219, distance: 74.0
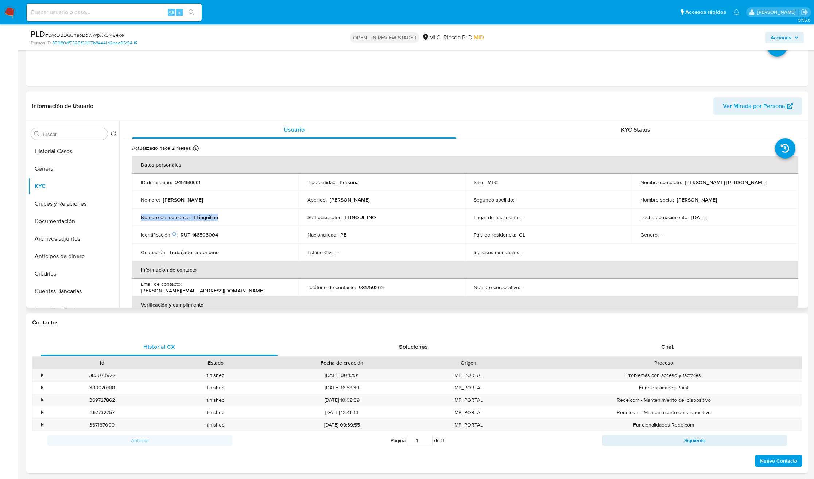
click at [135, 219] on td "Nombre del comercio : El inquilino" at bounding box center [215, 217] width 167 height 17
click at [251, 249] on div "Ocupación : Trabajador autonomo" at bounding box center [215, 252] width 149 height 7
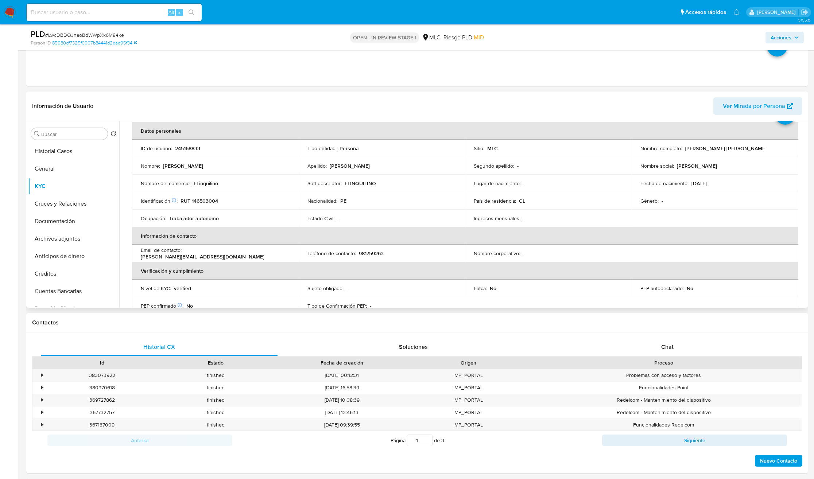
scroll to position [31, 0]
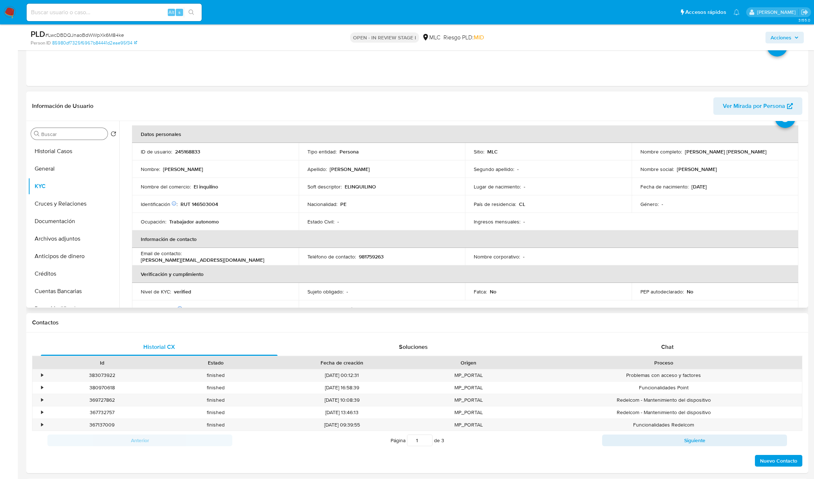
click at [51, 139] on div "Buscar" at bounding box center [69, 134] width 77 height 12
click at [52, 137] on input "Buscar" at bounding box center [72, 134] width 63 height 7
type input "cr"
click at [59, 168] on button "Cruces y Relaciones" at bounding box center [70, 168] width 85 height 17
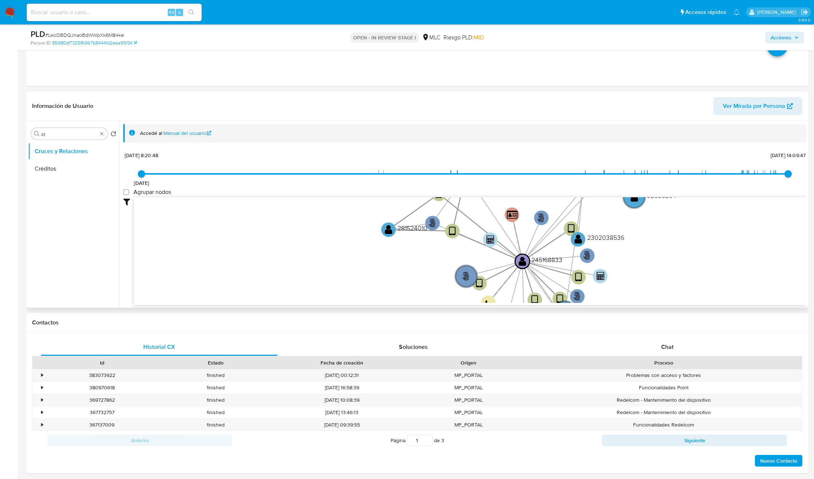
drag, startPoint x: 299, startPoint y: 248, endPoint x: 480, endPoint y: 288, distance: 185.4
click at [480, 288] on icon "user-245168833  245168833 phone-13d202c788361554f1ee4feb9a1148fe  person-8598…" at bounding box center [470, 250] width 672 height 106
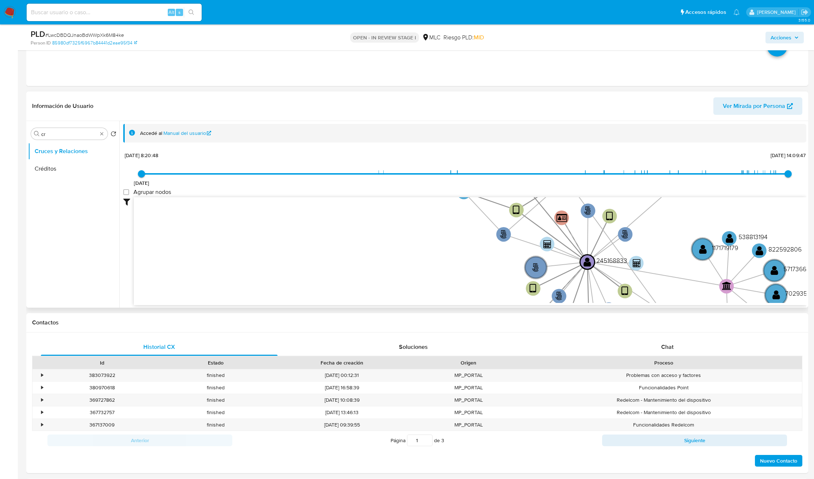
drag, startPoint x: 383, startPoint y: 260, endPoint x: 379, endPoint y: 260, distance: 3.7
click at [379, 260] on icon "user-245168833  245168833 phone-13d202c788361554f1ee4feb9a1148fe  person-8598…" at bounding box center [470, 250] width 672 height 106
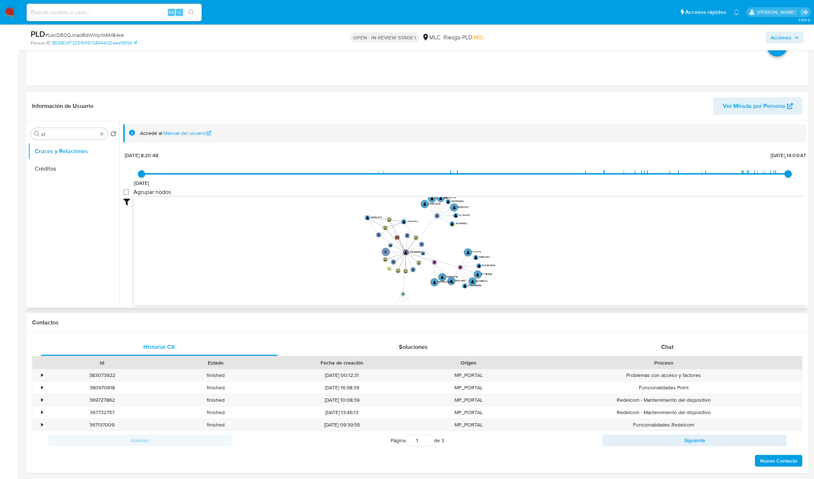
drag, startPoint x: 376, startPoint y: 255, endPoint x: 351, endPoint y: 257, distance: 25.2
click at [351, 257] on icon "user-245168833  245168833 phone-13d202c788361554f1ee4feb9a1148fe  person-8598…" at bounding box center [470, 250] width 672 height 106
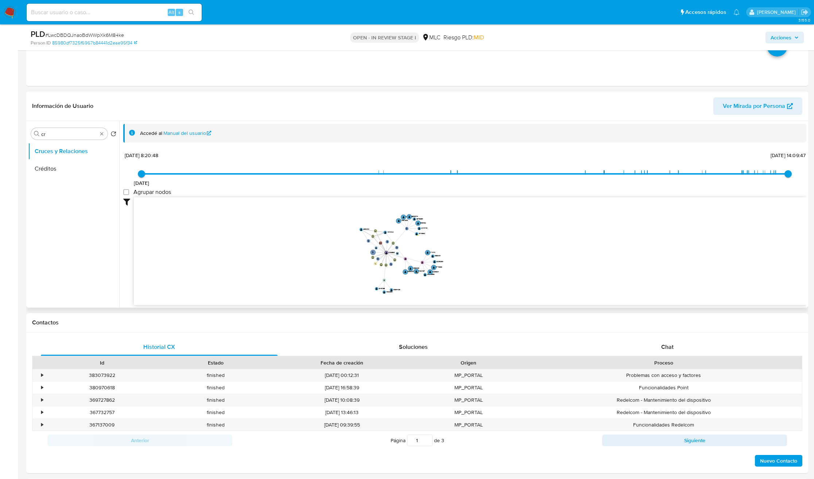
click at [349, 256] on icon "user-245168833  245168833 phone-13d202c788361554f1ee4feb9a1148fe  person-8598…" at bounding box center [470, 250] width 672 height 106
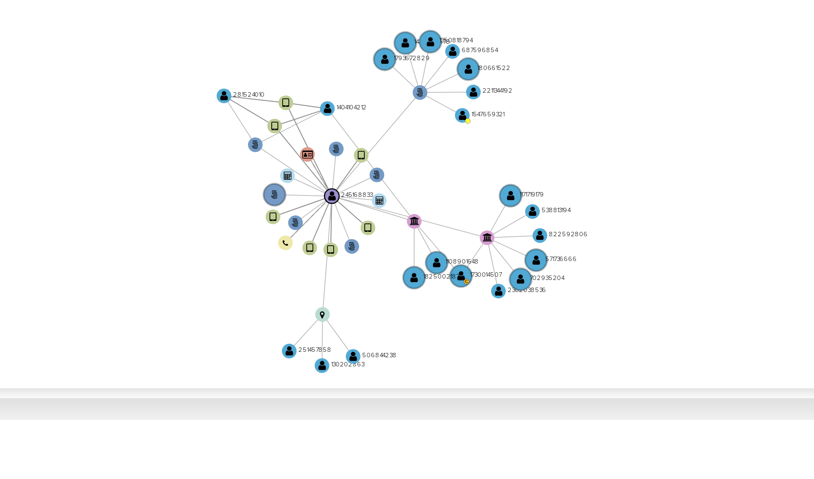
drag, startPoint x: 461, startPoint y: 262, endPoint x: 478, endPoint y: 268, distance: 17.9
click at [478, 268] on icon "user-245168833  245168833 phone-13d202c788361554f1ee4feb9a1148fe  person-8598…" at bounding box center [470, 250] width 672 height 106
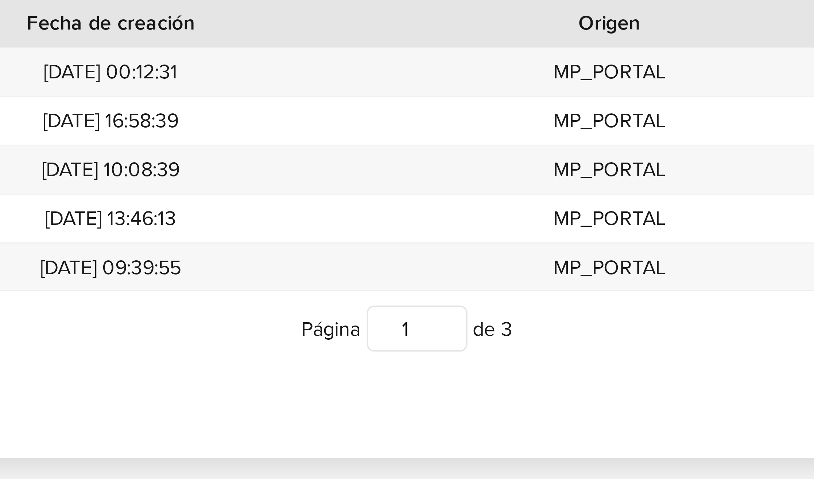
scroll to position [272, 0]
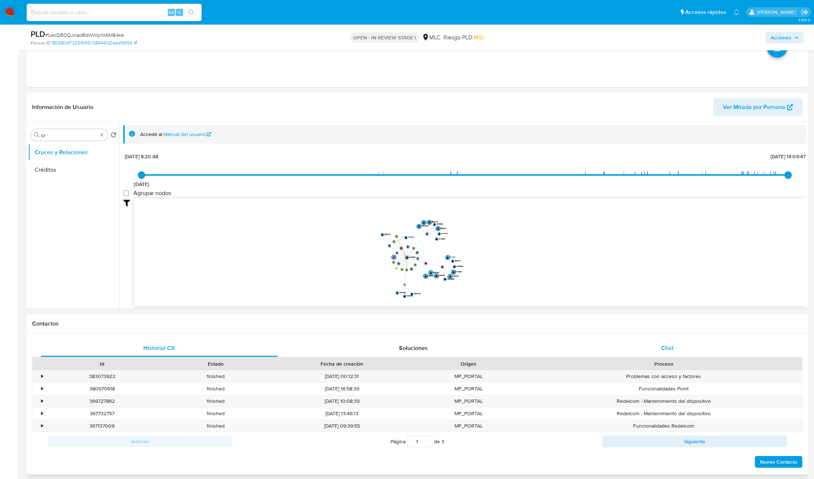
click at [548, 319] on div "Chat" at bounding box center [667, 347] width 237 height 17
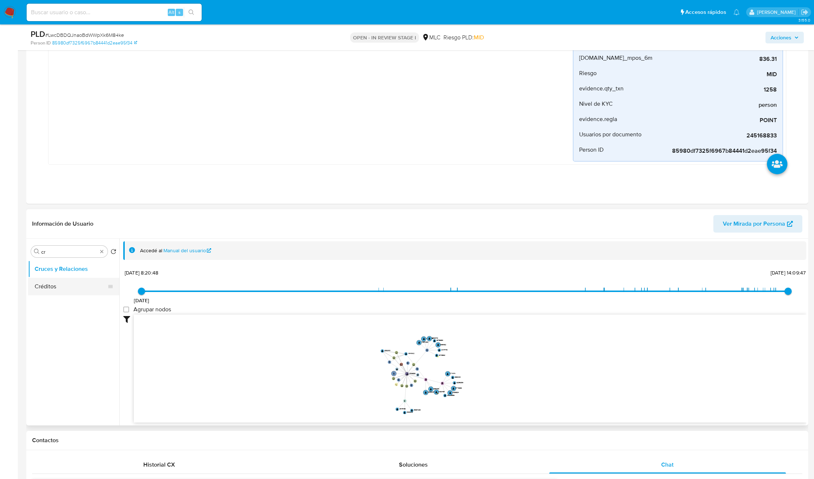
scroll to position [164, 0]
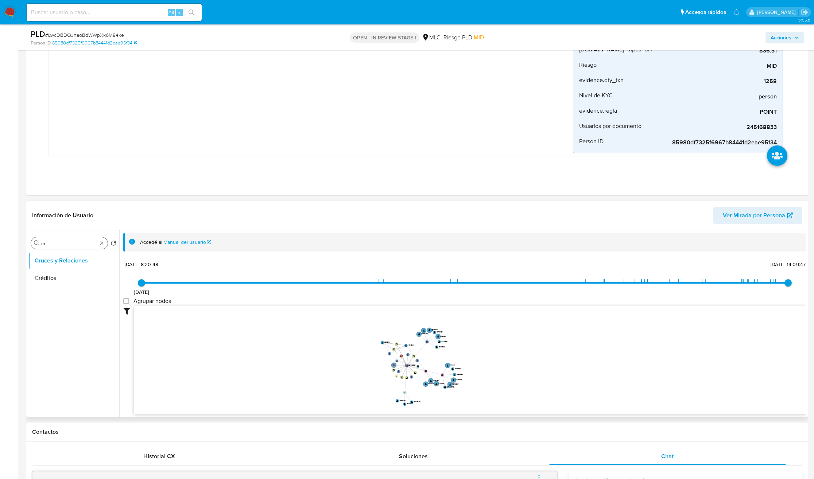
click at [57, 247] on input "cr" at bounding box center [69, 243] width 56 height 7
type input "doc"
click at [59, 277] on button "Documentación" at bounding box center [70, 277] width 85 height 17
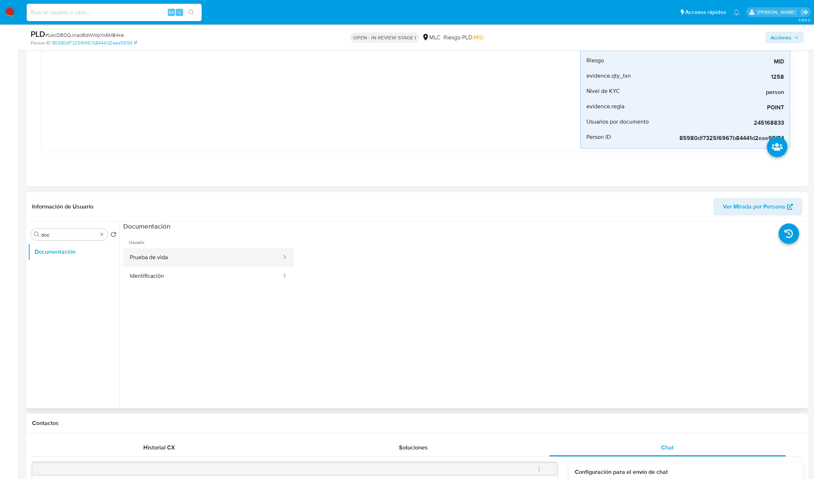
click at [179, 263] on button "Prueba de vida" at bounding box center [202, 257] width 159 height 19
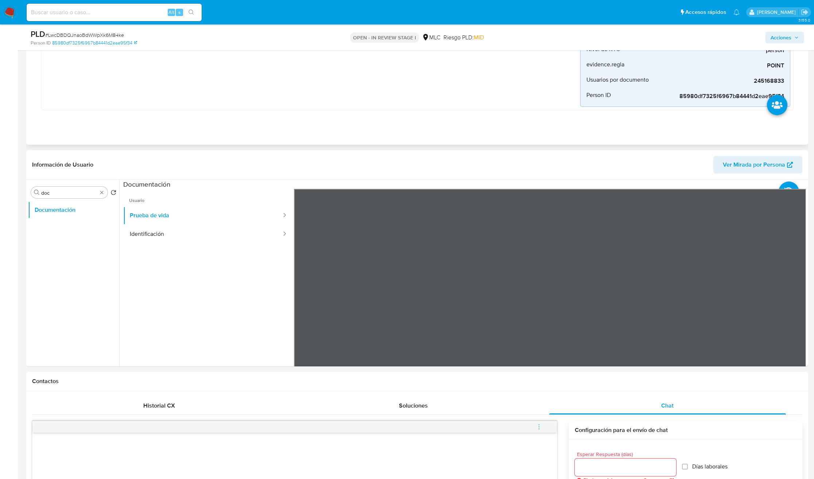
scroll to position [219, 0]
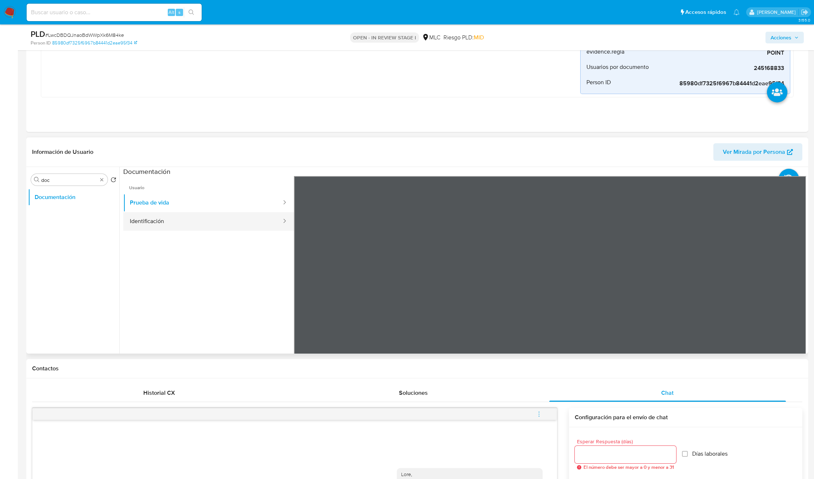
click at [172, 223] on button "Identificación" at bounding box center [202, 221] width 159 height 19
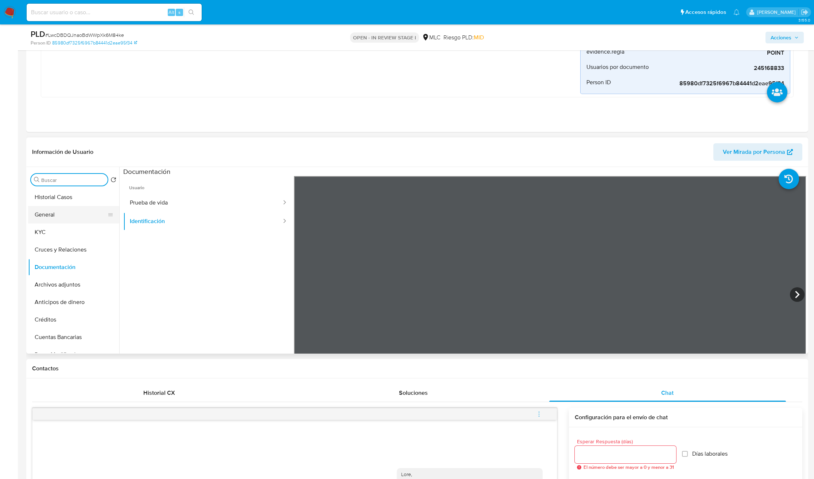
click at [61, 223] on button "General" at bounding box center [70, 214] width 85 height 17
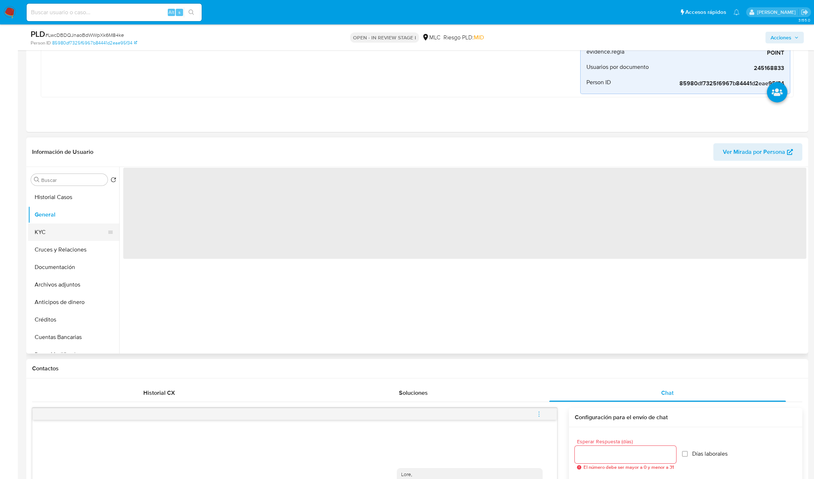
click at [57, 233] on button "KYC" at bounding box center [70, 231] width 85 height 17
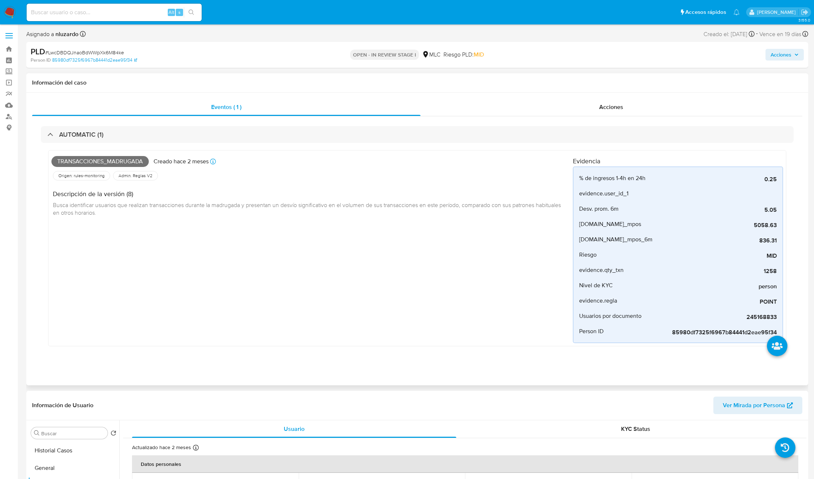
scroll to position [273, 0]
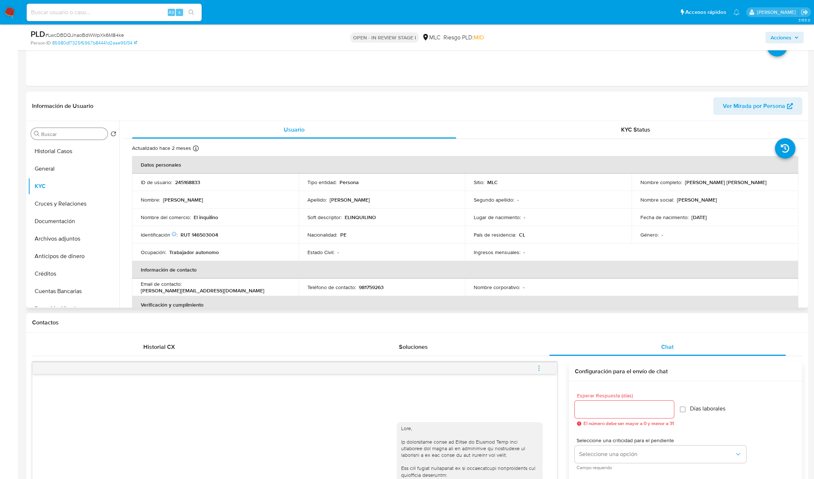
click at [58, 132] on input "Buscar" at bounding box center [72, 134] width 63 height 7
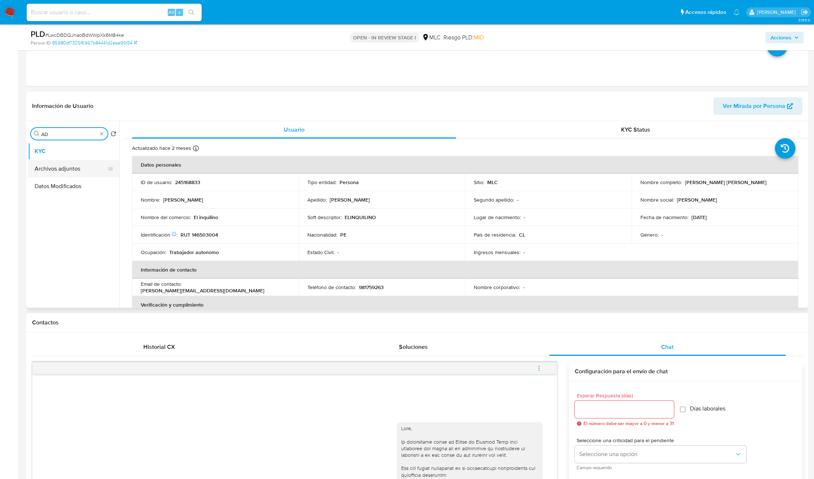
type input "AD"
click at [64, 170] on button "Archivos adjuntos" at bounding box center [70, 168] width 85 height 17
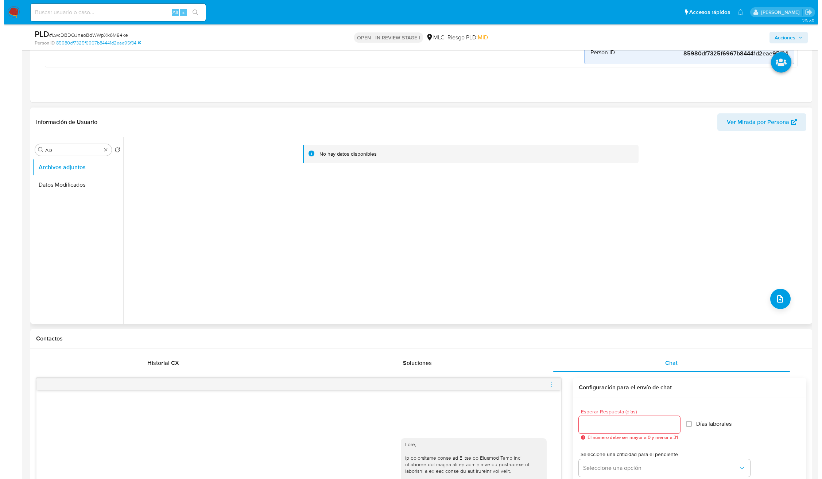
scroll to position [219, 0]
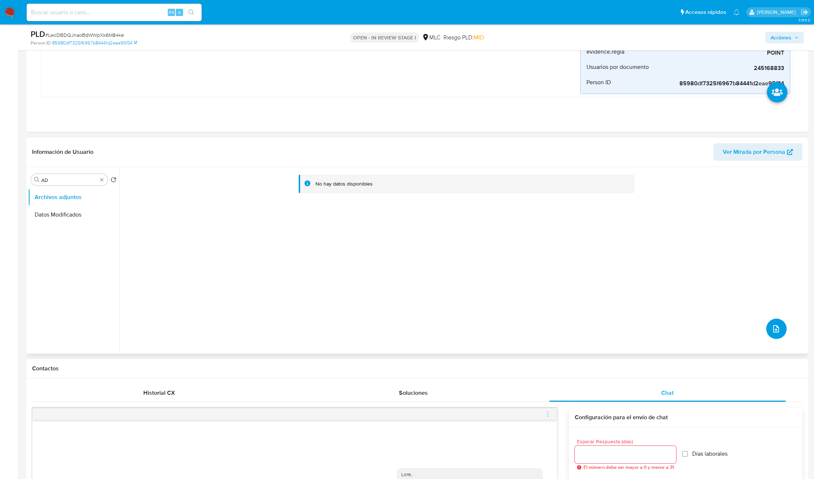
click at [548, 319] on icon "upload-file" at bounding box center [775, 328] width 9 height 9
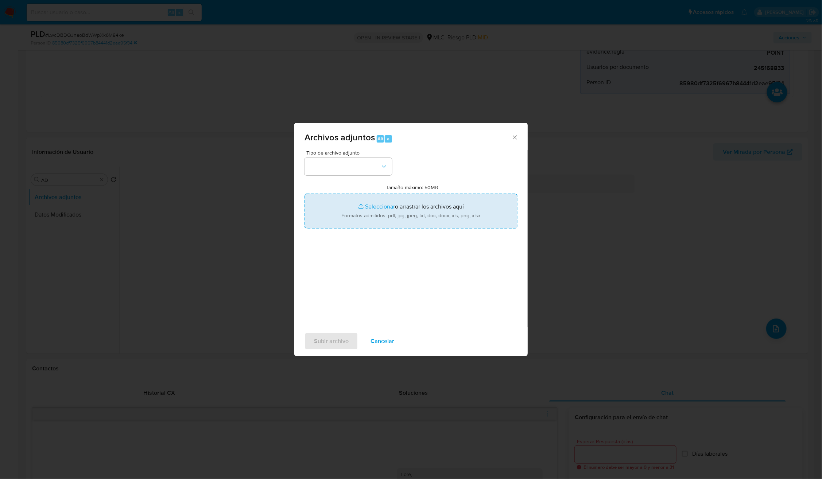
type input "C:\fakepath\245168833 - Tablas Transaccionales 1.3.0.xlsx"
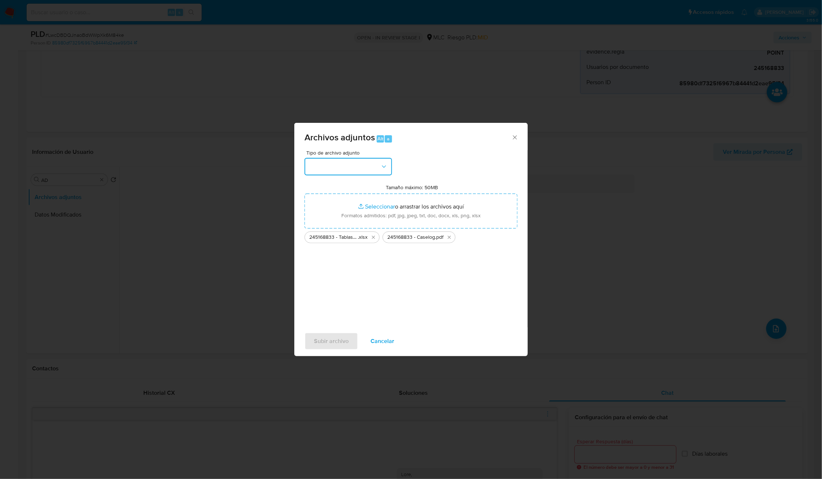
click at [375, 169] on button "button" at bounding box center [347, 166] width 87 height 17
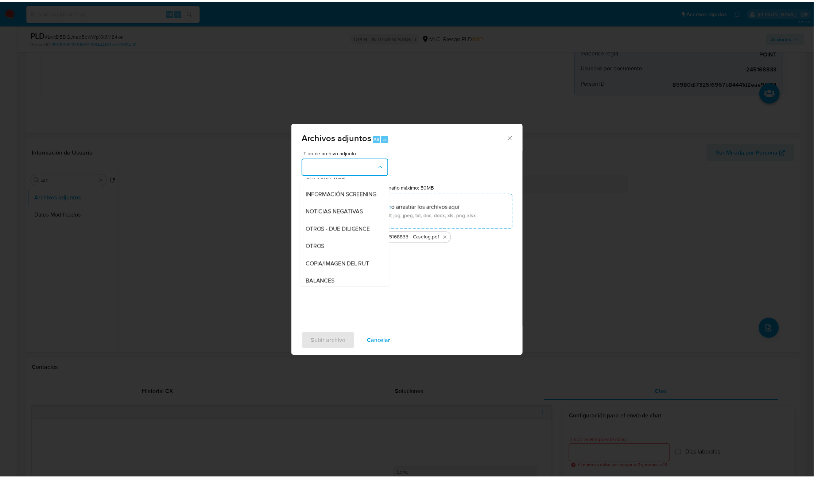
scroll to position [30, 0]
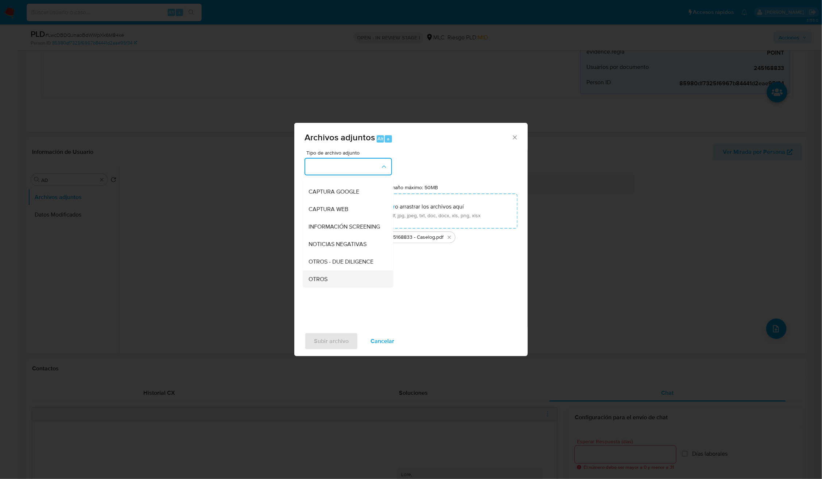
click at [327, 280] on div "OTROS" at bounding box center [346, 278] width 74 height 17
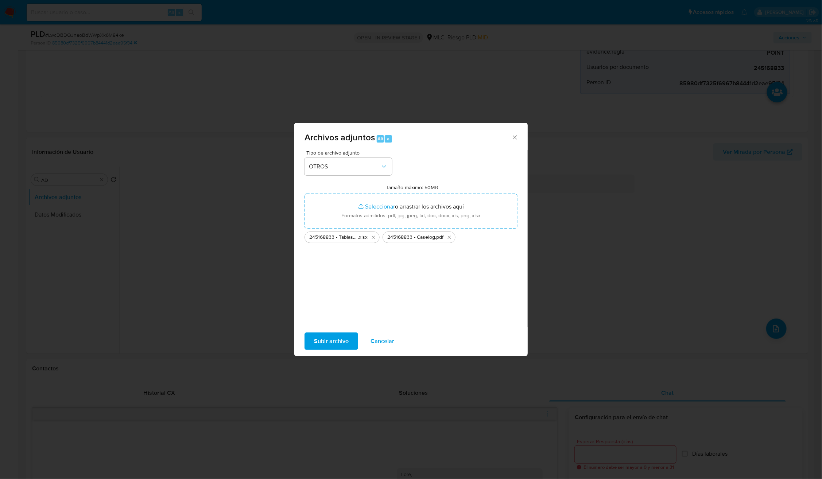
click at [323, 319] on div "Subir archivo Cancelar" at bounding box center [410, 341] width 233 height 28
click at [326, 319] on span "Subir archivo" at bounding box center [331, 341] width 35 height 16
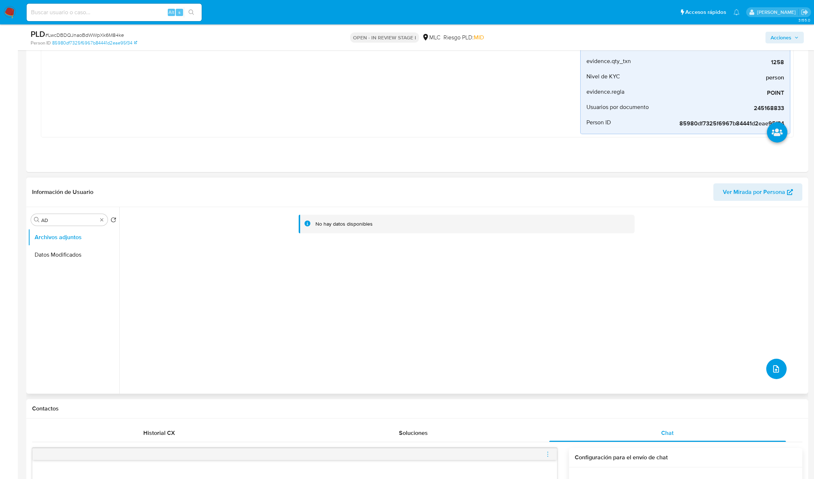
scroll to position [0, 0]
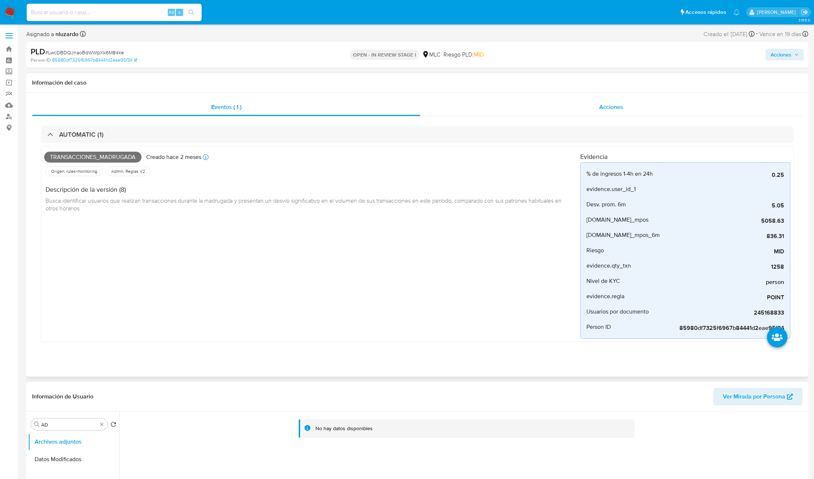
click at [548, 115] on div "Acciones" at bounding box center [611, 106] width 382 height 17
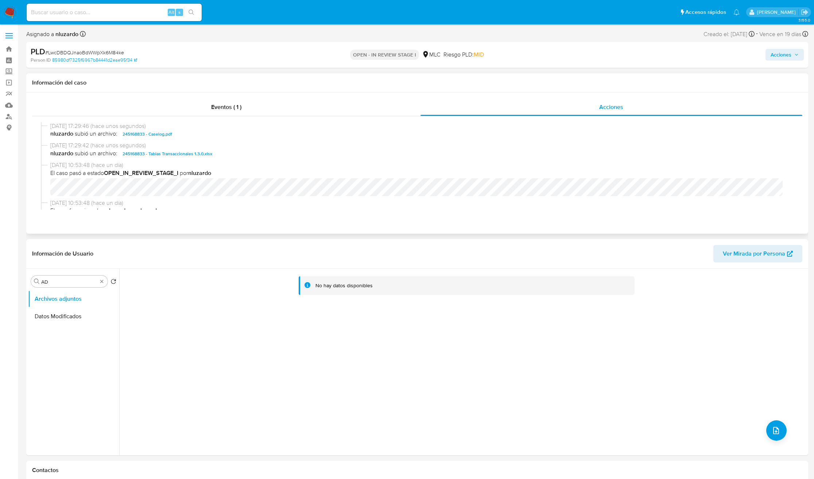
click at [196, 132] on span "nluzardo subió un archivo: 245168833 - Caselog.pdf" at bounding box center [420, 134] width 740 height 9
click at [197, 131] on span "nluzardo subió un archivo: 245168833 - Caselog.pdf" at bounding box center [420, 134] width 740 height 9
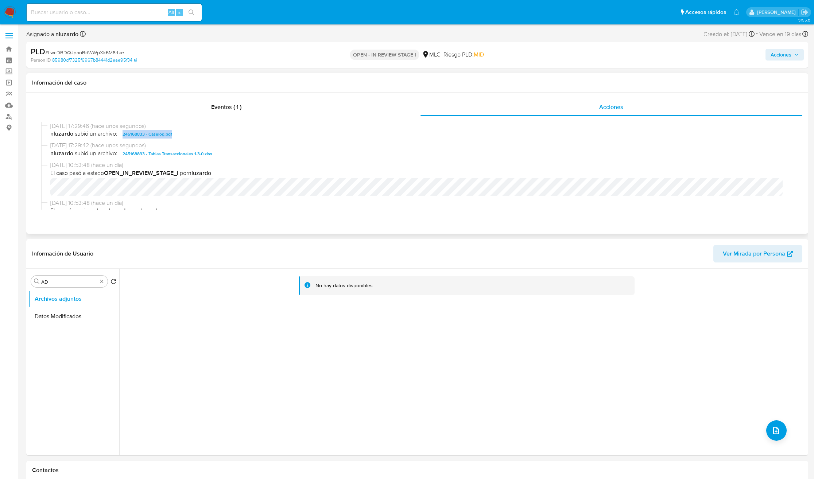
click at [197, 131] on span "nluzardo subió un archivo: 245168833 - Caselog.pdf" at bounding box center [420, 134] width 740 height 9
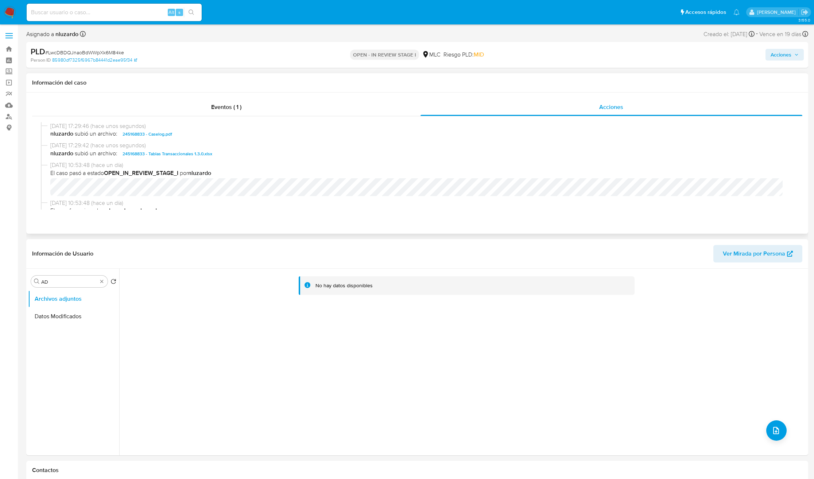
click at [197, 131] on span "nluzardo subió un archivo: 245168833 - Caselog.pdf" at bounding box center [420, 134] width 740 height 9
click at [190, 138] on span "nluzardo subió un archivo: 245168833 - Caselog.pdf" at bounding box center [420, 134] width 740 height 9
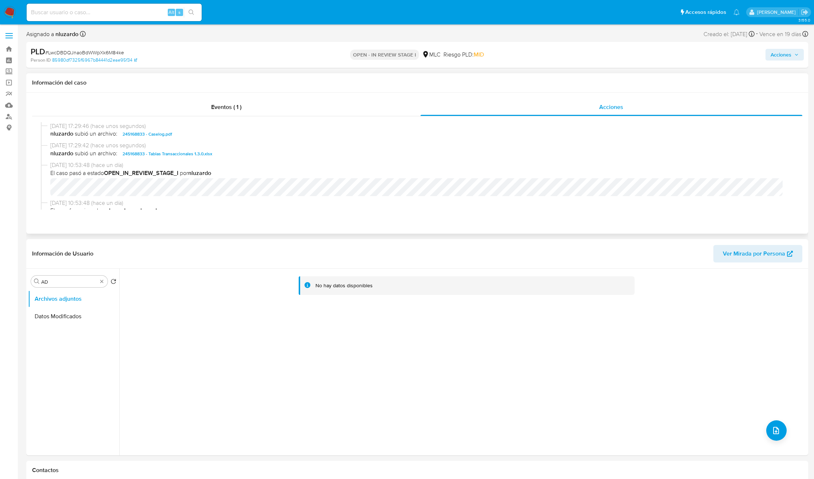
click at [190, 138] on span "nluzardo subió un archivo: 245168833 - Caselog.pdf" at bounding box center [420, 134] width 740 height 9
click at [185, 136] on span "nluzardo subió un archivo: 245168833 - Caselog.pdf" at bounding box center [420, 134] width 740 height 9
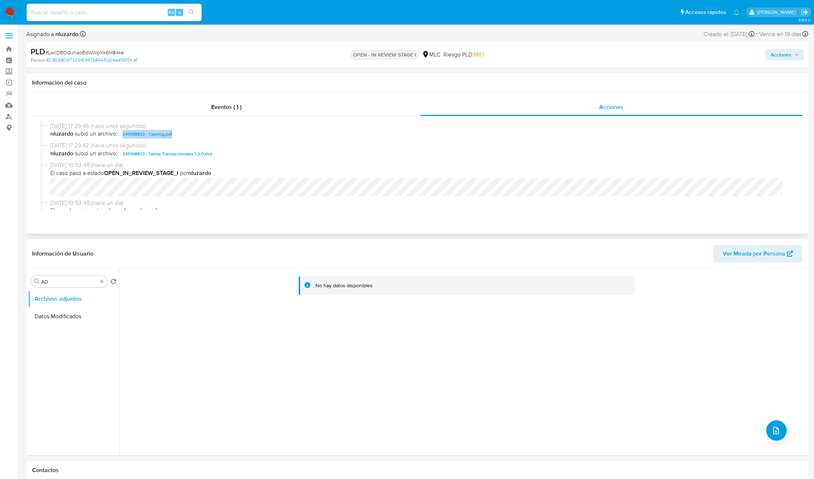
click at [185, 136] on span "nluzardo subió un archivo: 245168833 - Caselog.pdf" at bounding box center [420, 134] width 740 height 9
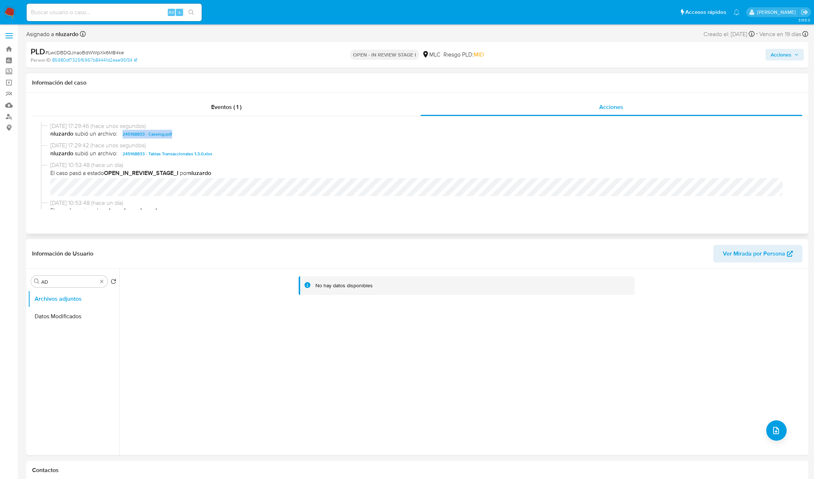
click at [185, 136] on span "nluzardo subió un archivo: 245168833 - Caselog.pdf" at bounding box center [420, 134] width 740 height 9
click at [548, 57] on span "Acciones" at bounding box center [780, 55] width 21 height 12
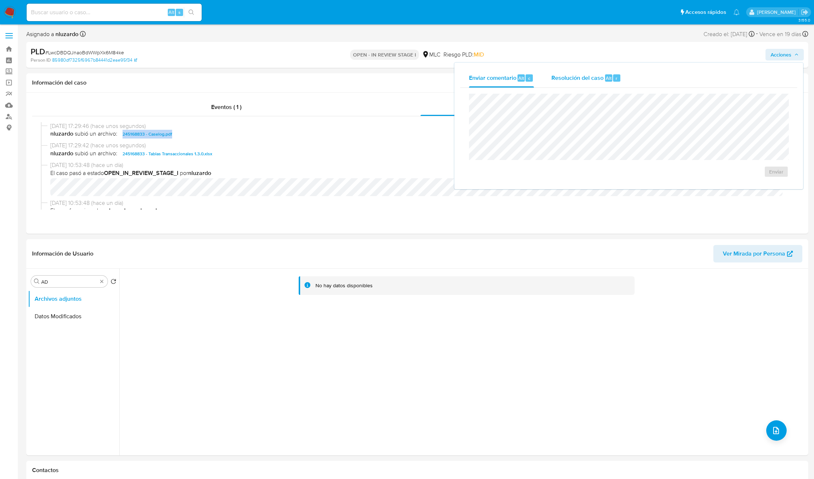
click at [548, 80] on span "Resolución del caso" at bounding box center [577, 78] width 52 height 8
click at [548, 183] on span "No ROI" at bounding box center [694, 179] width 36 height 16
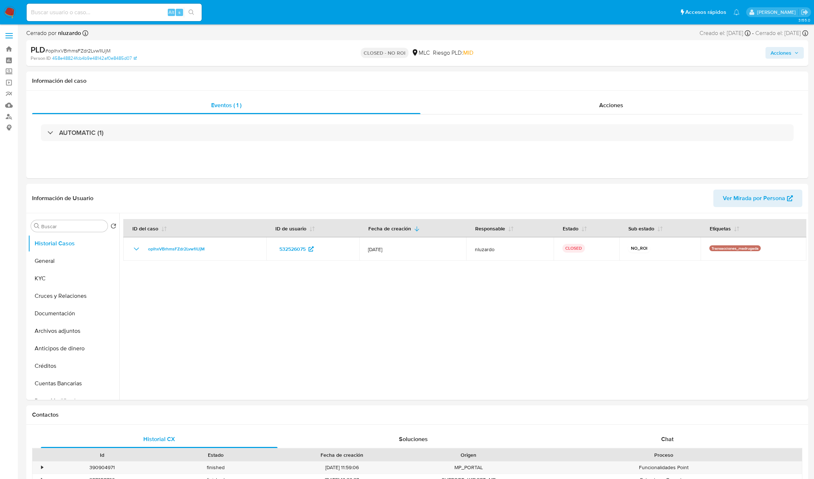
select select "10"
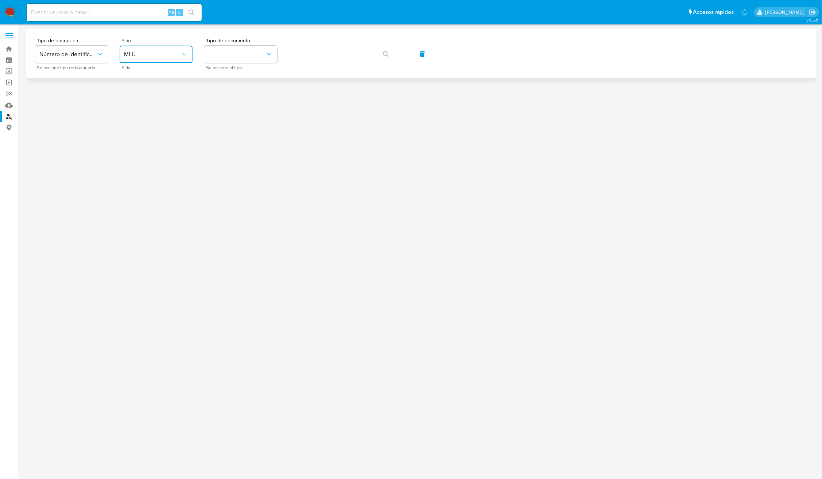
click at [171, 53] on span "MLU" at bounding box center [152, 54] width 57 height 7
click at [152, 172] on div "MLC" at bounding box center [154, 178] width 60 height 17
click at [233, 51] on button "identificationType" at bounding box center [240, 54] width 73 height 17
click at [241, 77] on div "RUT RUT" at bounding box center [239, 77] width 60 height 25
click at [395, 57] on button "button" at bounding box center [385, 53] width 25 height 17
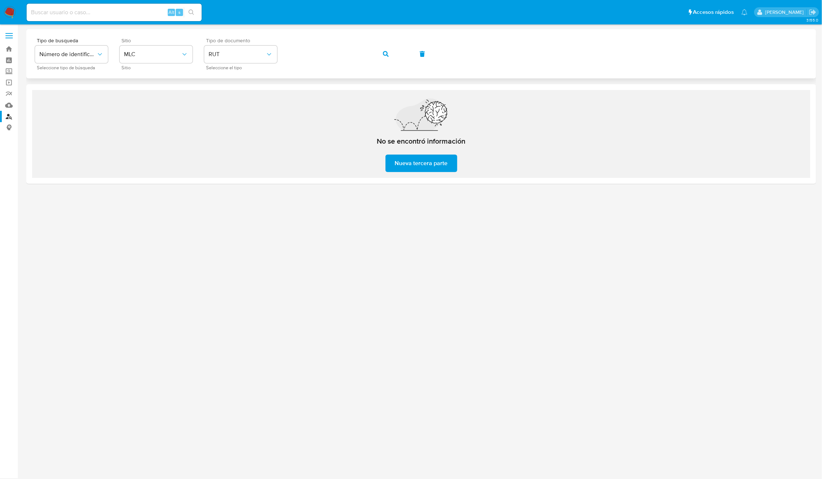
click at [390, 56] on button "button" at bounding box center [385, 53] width 25 height 17
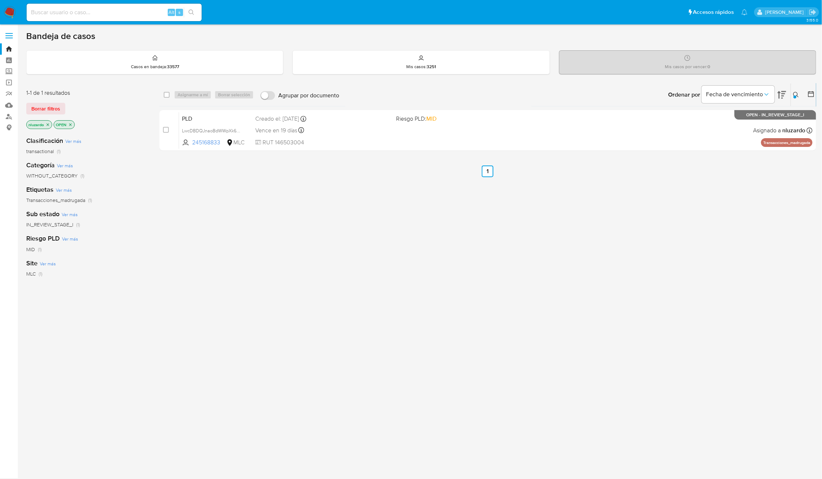
click at [791, 96] on button at bounding box center [797, 94] width 12 height 9
click at [781, 139] on div "Ingrese ID de usuario o caso 245168833 Buscar Borrar filtros" at bounding box center [735, 127] width 135 height 59
click at [711, 150] on span "Buscar" at bounding box center [704, 146] width 16 height 12
click at [757, 143] on span "Borrar filtros" at bounding box center [767, 146] width 50 height 10
click at [703, 145] on span "Buscar" at bounding box center [704, 146] width 16 height 12
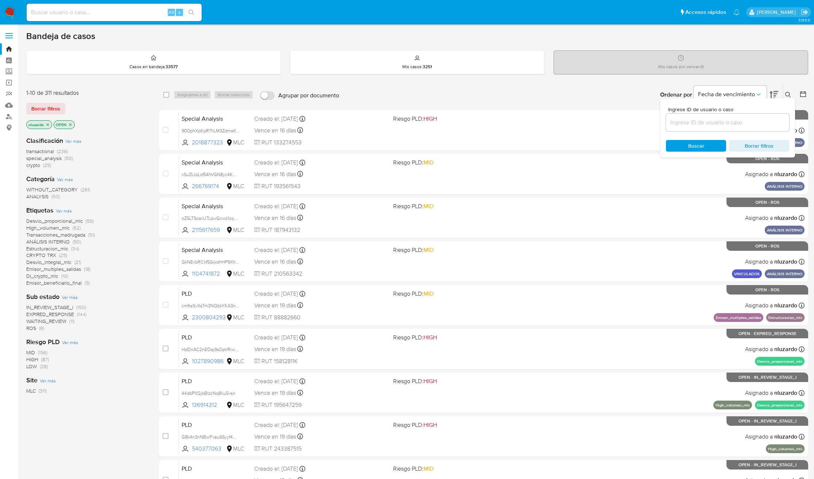
click at [789, 97] on icon at bounding box center [788, 95] width 6 height 6
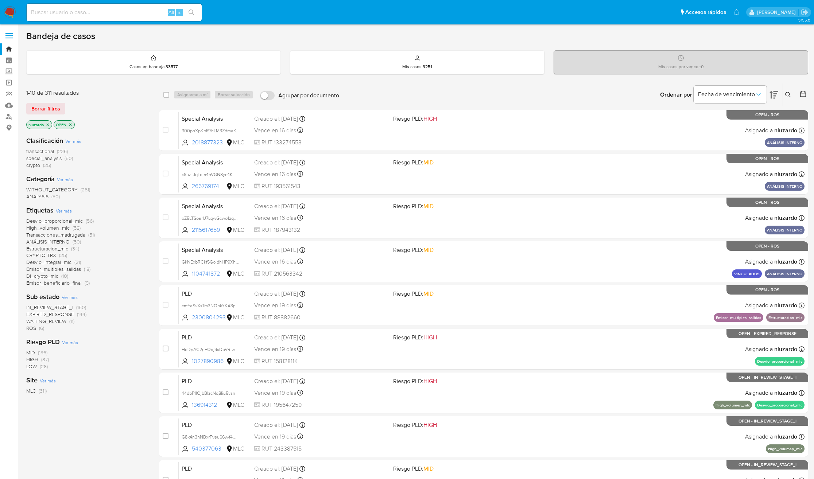
drag, startPoint x: 51, startPoint y: 235, endPoint x: 199, endPoint y: 152, distance: 169.4
click at [160, 166] on div "1-10 de 311 resultados Borrar filtros nluzardo OPEN Clasificación Ver más trans…" at bounding box center [417, 327] width 782 height 488
click at [801, 94] on icon at bounding box center [802, 93] width 7 height 7
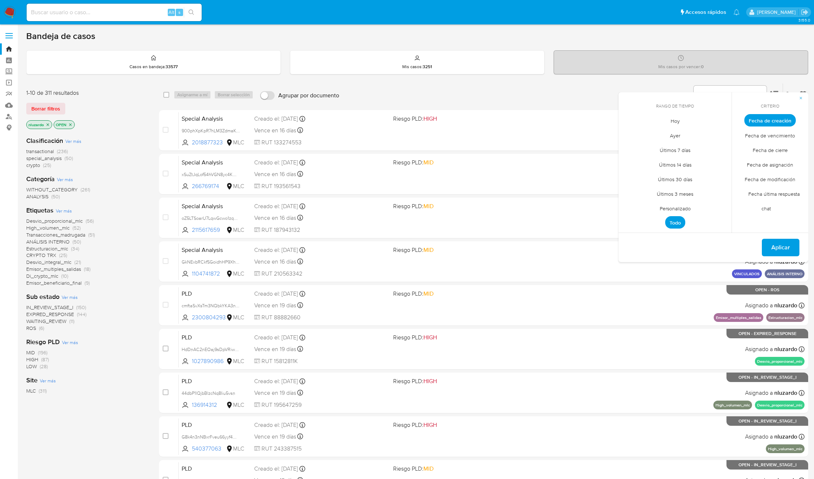
click at [674, 208] on span "Personalizado" at bounding box center [675, 208] width 46 height 15
click at [631, 135] on icon "Mes anterior" at bounding box center [629, 133] width 9 height 9
click at [630, 135] on icon "Mes anterior" at bounding box center [629, 133] width 9 height 9
click at [718, 163] on button "1" at bounding box center [719, 161] width 12 height 12
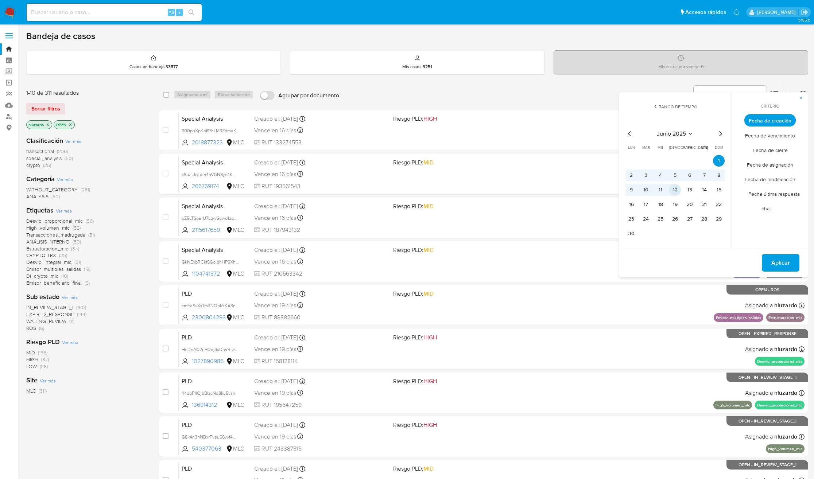
click at [678, 191] on button "12" at bounding box center [675, 190] width 12 height 12
click at [782, 266] on span "Aplicar" at bounding box center [780, 263] width 19 height 16
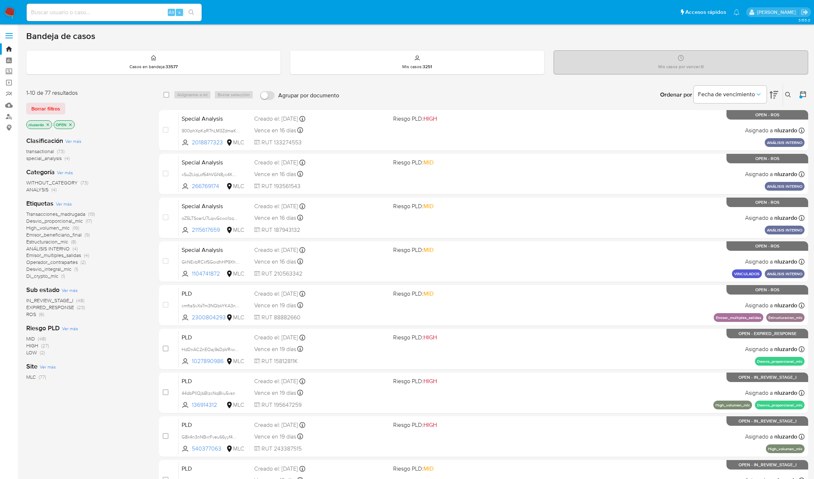
click at [54, 213] on span "Transacciones_madrugada" at bounding box center [55, 213] width 59 height 7
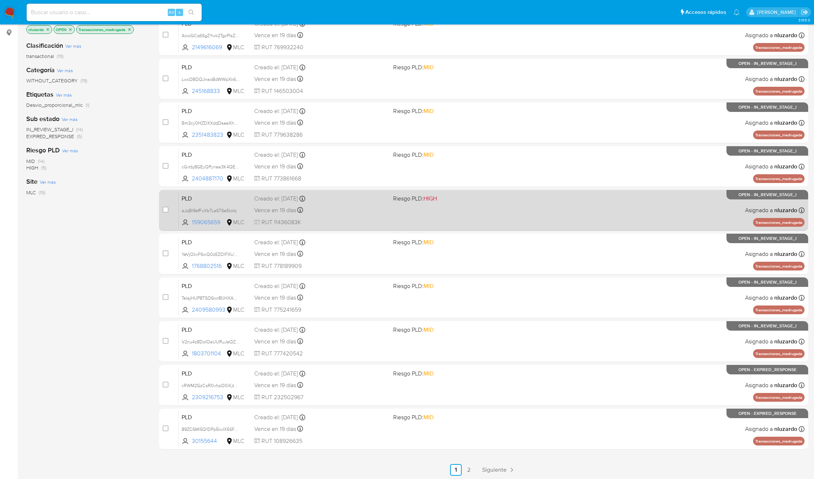
scroll to position [96, 0]
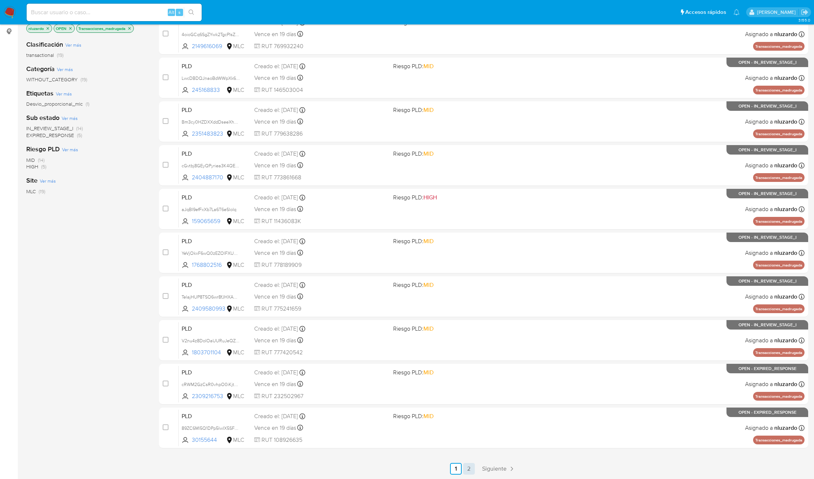
click at [468, 471] on link "2" at bounding box center [469, 469] width 12 height 12
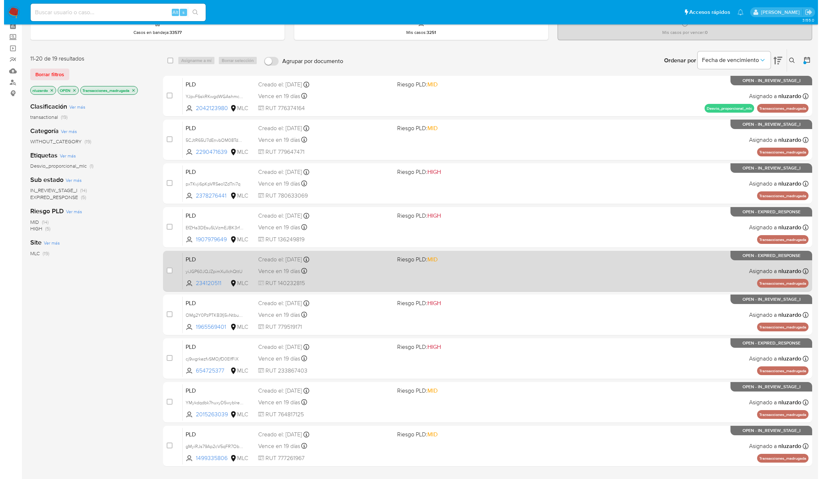
scroll to position [52, 0]
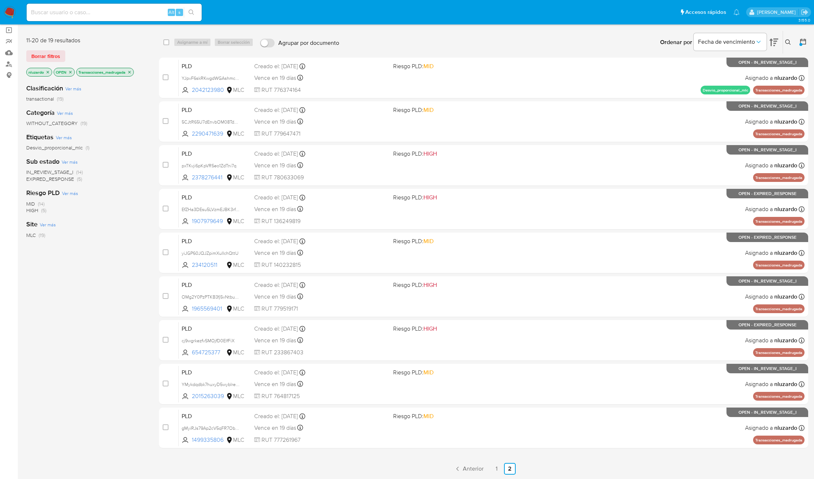
click at [38, 401] on div "11-20 de 19 resultados Borrar filtros nluzardo OPEN Transacciones_madrugada Cla…" at bounding box center [86, 253] width 121 height 444
click at [165, 45] on div "select-all-cases-checkbox" at bounding box center [166, 42] width 6 height 7
click at [165, 43] on input "checkbox" at bounding box center [166, 42] width 6 height 6
checkbox input "true"
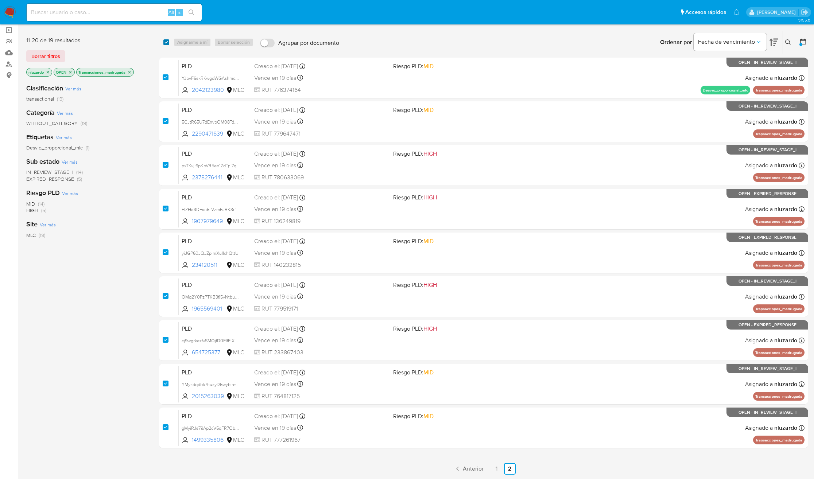
checkbox input "true"
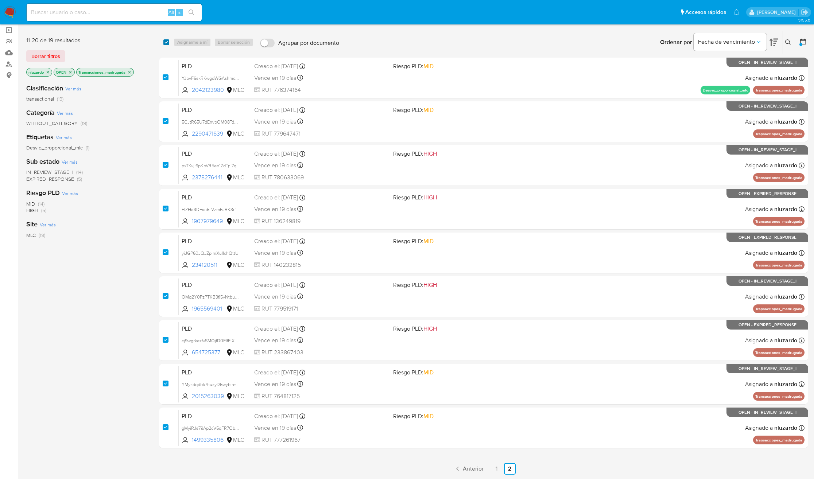
checkbox input "true"
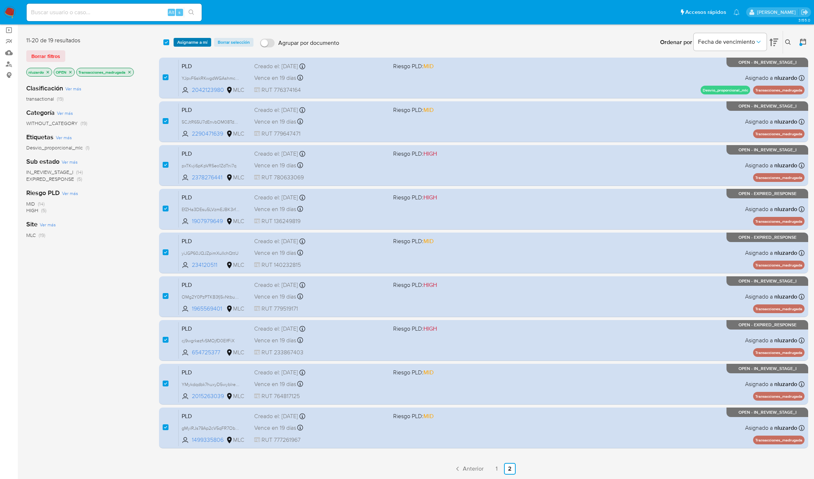
click at [186, 43] on span "Asignarme a mí" at bounding box center [192, 42] width 30 height 7
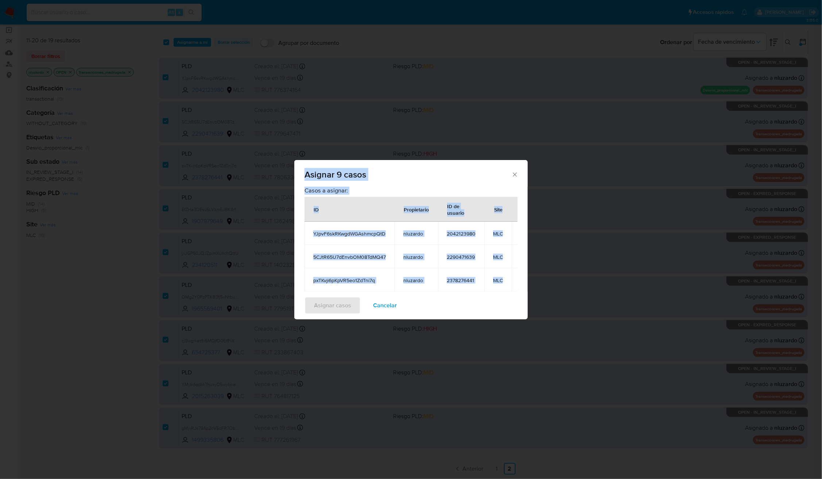
scroll to position [0, 0]
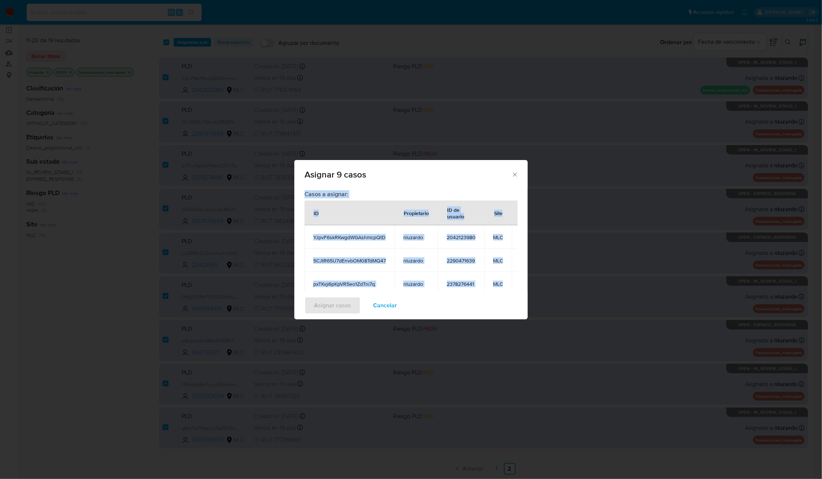
drag, startPoint x: 455, startPoint y: 251, endPoint x: 299, endPoint y: 210, distance: 161.5
click at [299, 210] on div "Casos a asignar: ID Propietario ID de usuario Site YJpvF6skRKwgdWGAshmcpQtD nlu…" at bounding box center [410, 239] width 233 height 105
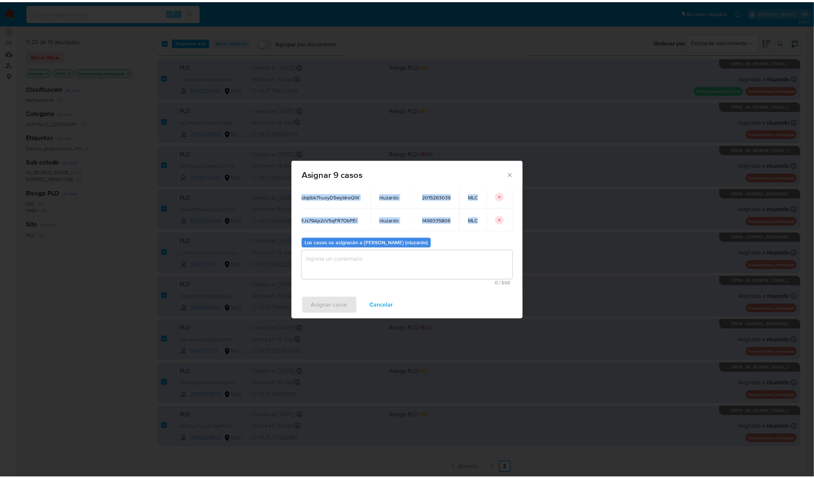
scroll to position [145, 0]
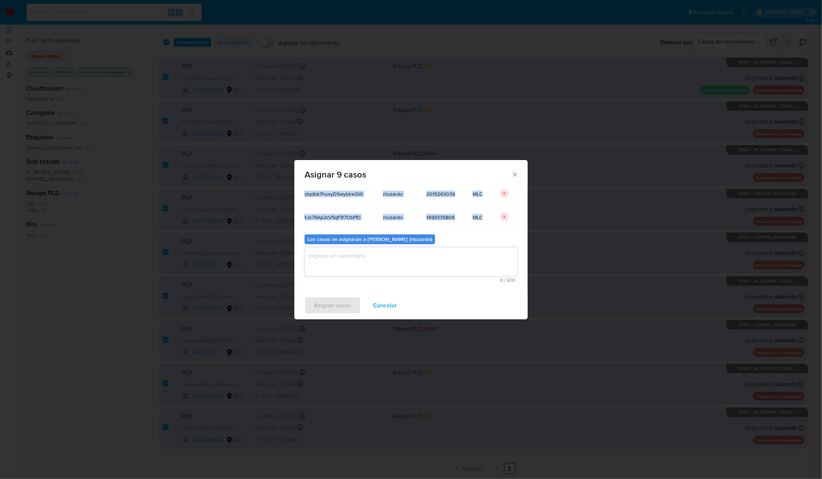
copy div "Casos a asignar: ID Propietario ID de usuario Site YJpvF6skRKwgdWGAshmcpQtD nlu…"
click at [387, 309] on span "Cancelar" at bounding box center [385, 305] width 24 height 16
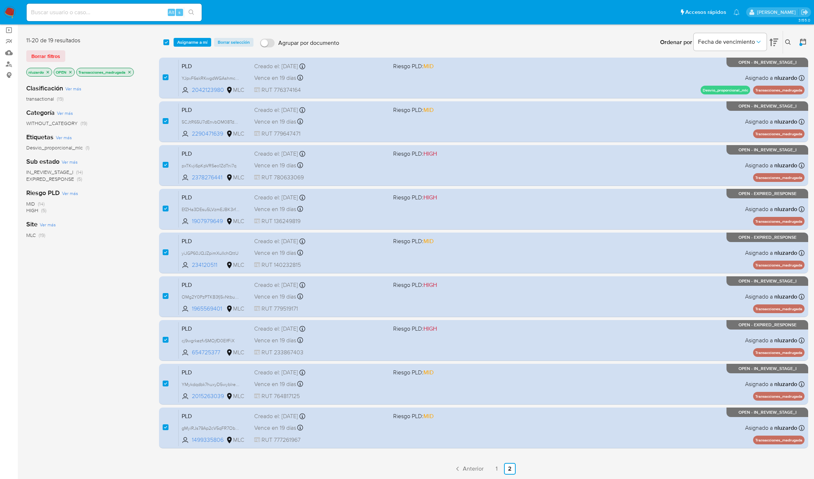
click at [103, 294] on div "Clasificación Ver más transactional (19) Categoría Ver más WITHOUT_CATEGORY (19…" at bounding box center [86, 202] width 121 height 248
click at [165, 43] on input "checkbox" at bounding box center [166, 42] width 6 height 6
checkbox input "false"
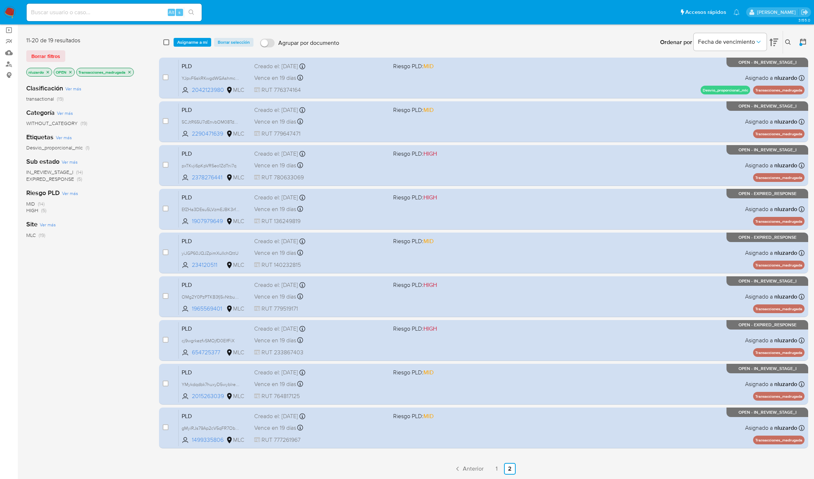
checkbox input "false"
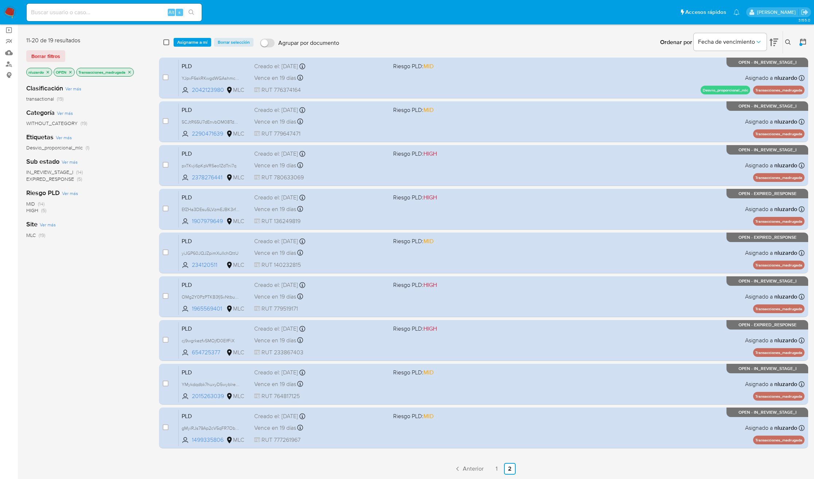
checkbox input "false"
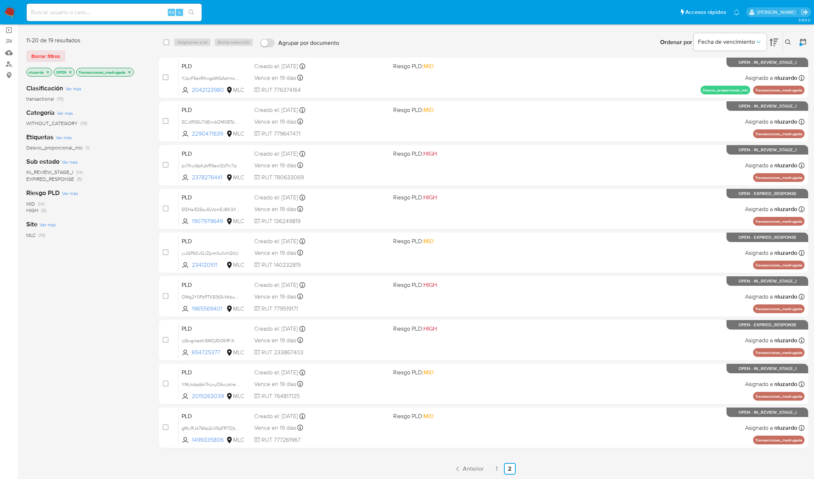
click at [144, 172] on div "IN_REVIEW_STAGE_I (14) EXPIRED_RESPONSE (5)" at bounding box center [86, 176] width 121 height 14
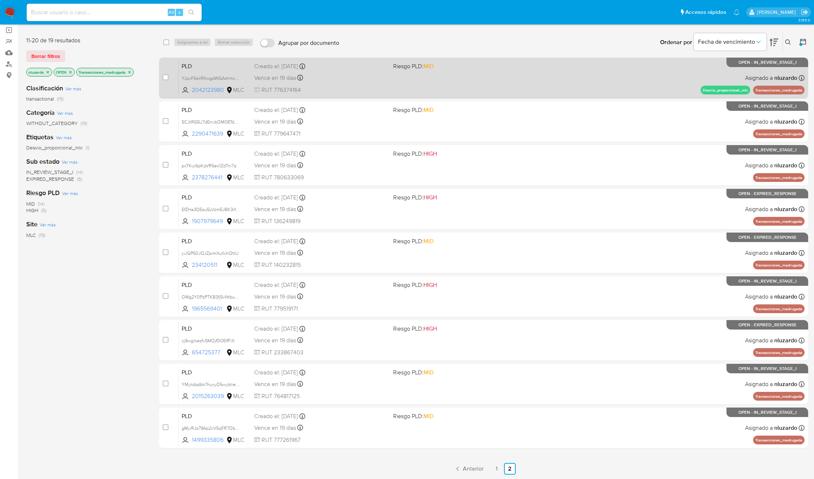
click at [465, 83] on div "PLD YJpvF6skRKwgdWGAshmcpQtD 2042123980 MLC Riesgo PLD: MID Creado el: 12/06/20…" at bounding box center [492, 77] width 626 height 37
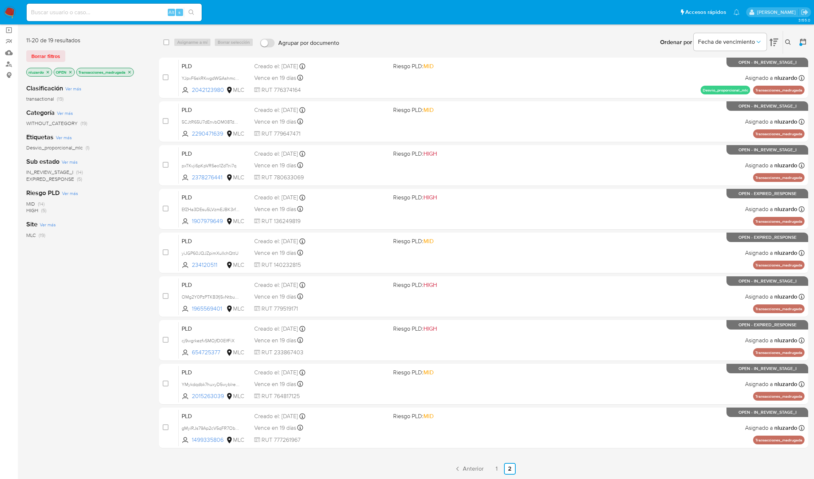
click at [137, 239] on div "Clasificación Ver más transactional (19) Categoría Ver más WITHOUT_CATEGORY (19…" at bounding box center [86, 202] width 121 height 248
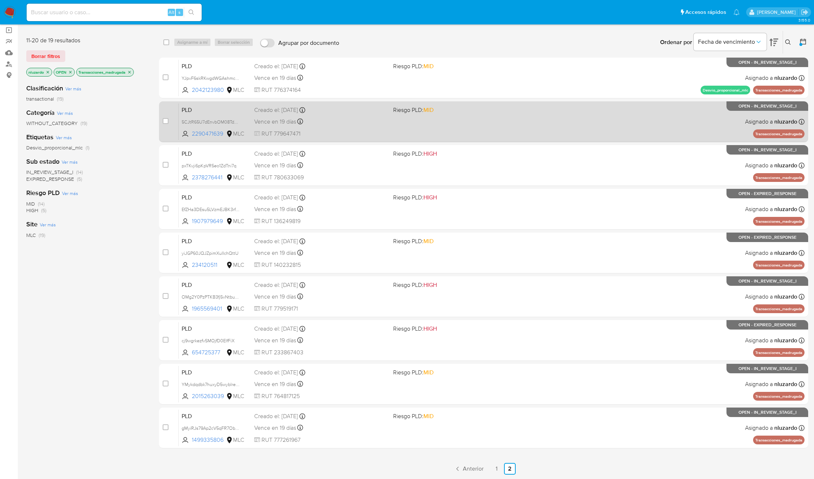
click at [435, 130] on div "PLD 5CJtR65U7dEnvbOM08TdMQ47 2290471639 MLC Riesgo PLD: MID Creado el: 12/06/20…" at bounding box center [492, 121] width 626 height 37
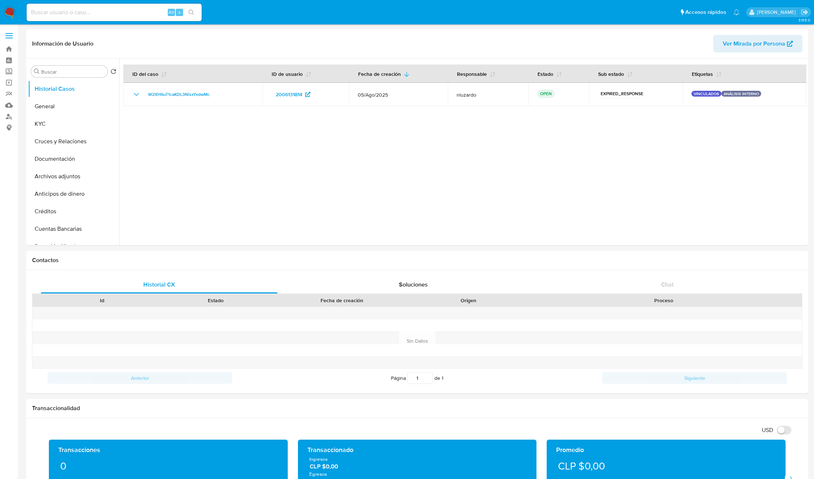
select select "10"
click at [11, 105] on link "Mulan" at bounding box center [43, 105] width 87 height 11
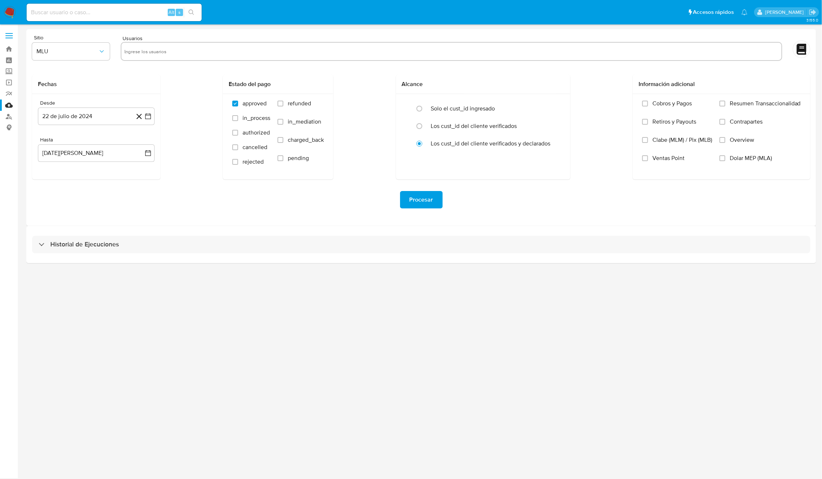
click at [190, 54] on input "text" at bounding box center [451, 52] width 654 height 12
paste input "ID Propietario ID de usuario Site YJpvF6skRKwgdWGAshmcpQtD nluzardo 2042123980 …"
type input "ID Propietario ID de usuario Site YJpvF6skRKwgdWGAshmcpQtD nluzardo 2042123980 …"
click at [68, 61] on div "Sitio MLU" at bounding box center [71, 49] width 78 height 28
click at [71, 54] on span "MLU" at bounding box center [67, 51] width 62 height 7
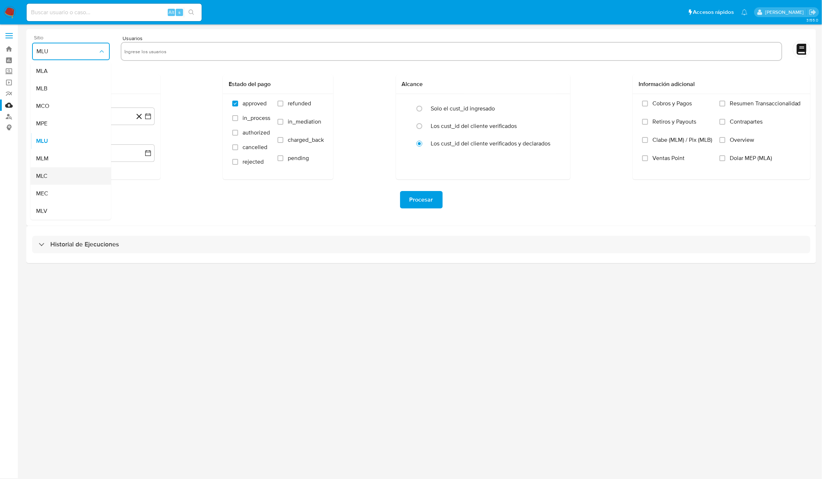
click at [61, 172] on div "MLC" at bounding box center [68, 175] width 65 height 17
click at [87, 112] on button "22 de julio de 2024" at bounding box center [96, 116] width 117 height 17
click at [139, 143] on icon "Mes siguiente" at bounding box center [141, 142] width 9 height 9
click at [80, 199] on button "14" at bounding box center [82, 199] width 12 height 12
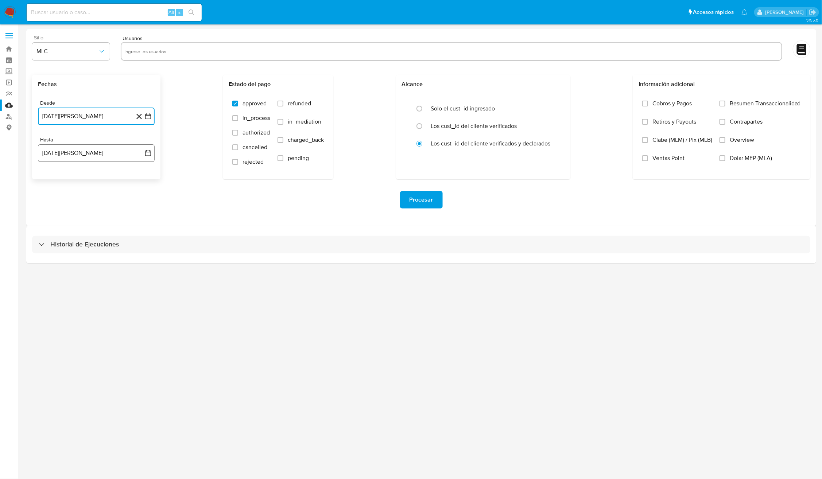
click at [58, 157] on button "22 de agosto de 2025" at bounding box center [96, 152] width 117 height 17
click at [81, 237] on button "13" at bounding box center [82, 236] width 12 height 12
click at [167, 51] on input "text" at bounding box center [451, 52] width 654 height 12
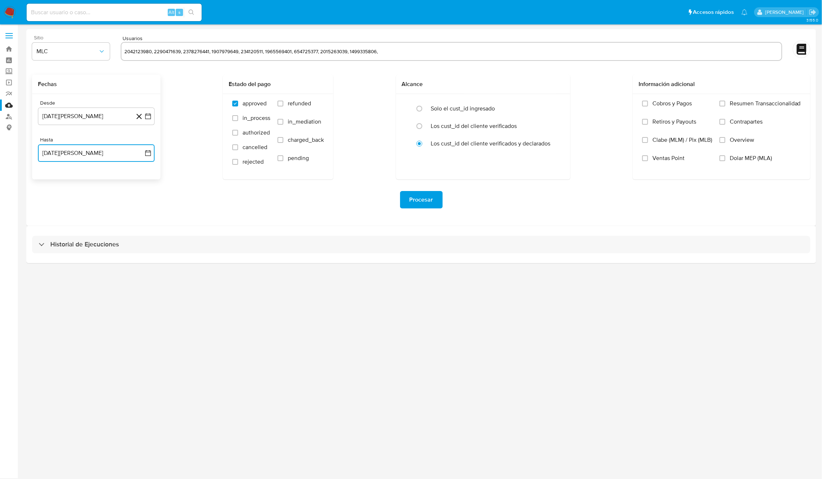
type input "2042123980, 2290471639, 2378276441, 1907979649, 234120511, 1965569401, 65472537…"
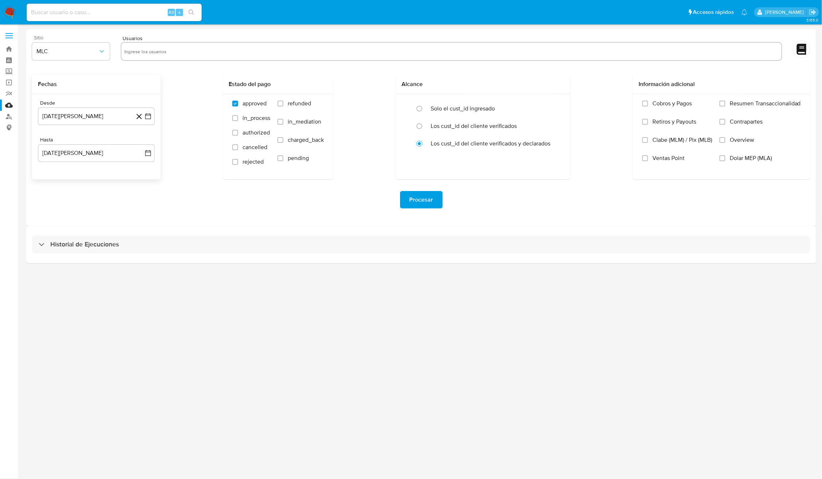
click at [181, 82] on div "Fechas Desde 14 de agosto de 2024 14-08-2024 Hasta 13 de agosto de 2025 13-08-2…" at bounding box center [421, 127] width 778 height 105
click at [198, 220] on div "Sitio MLC Usuarios 2042123980 2290471639 2378276441 1907979649 234120511 196556…" at bounding box center [421, 127] width 790 height 197
click at [414, 205] on span "Procesar" at bounding box center [421, 200] width 24 height 16
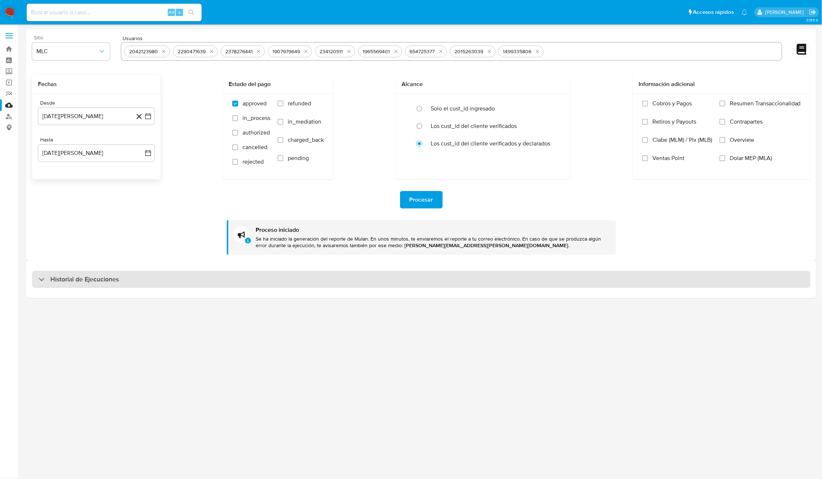
click at [389, 281] on div "Historial de Ejecuciones" at bounding box center [421, 279] width 778 height 17
select select "10"
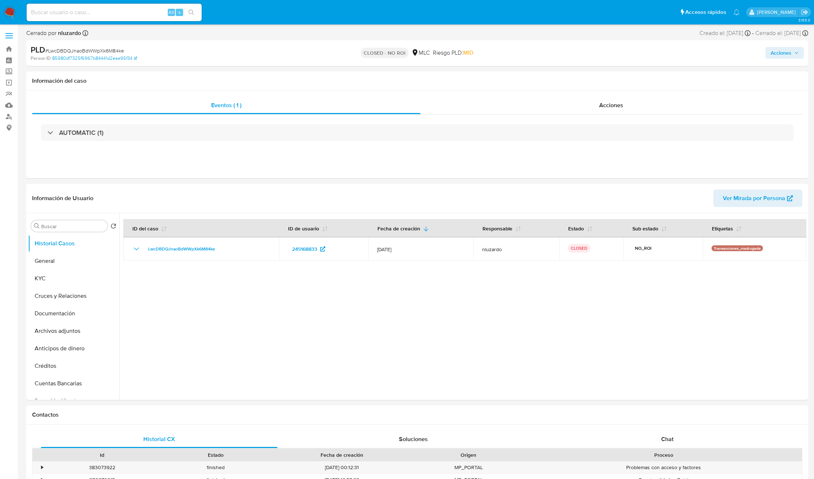
select select "10"
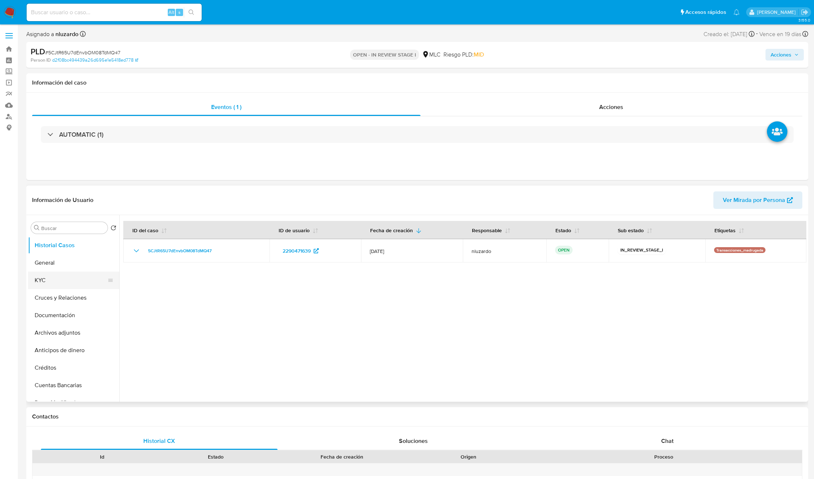
select select "10"
click at [51, 281] on button "KYC" at bounding box center [70, 280] width 85 height 17
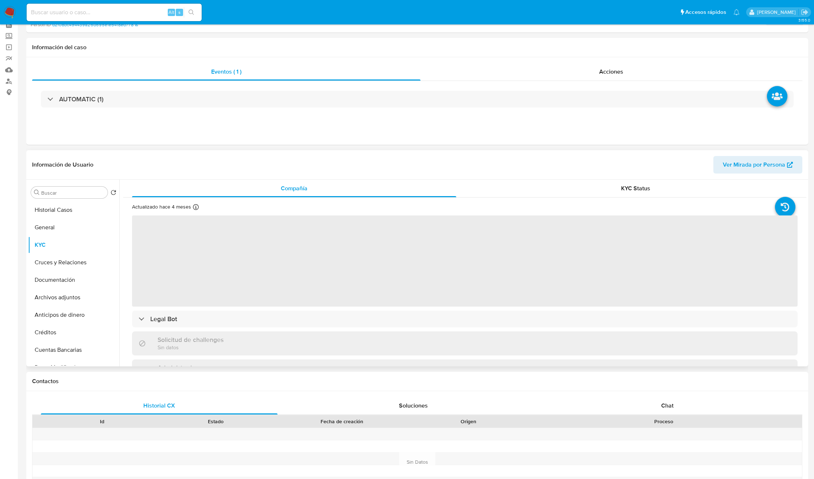
scroll to position [55, 0]
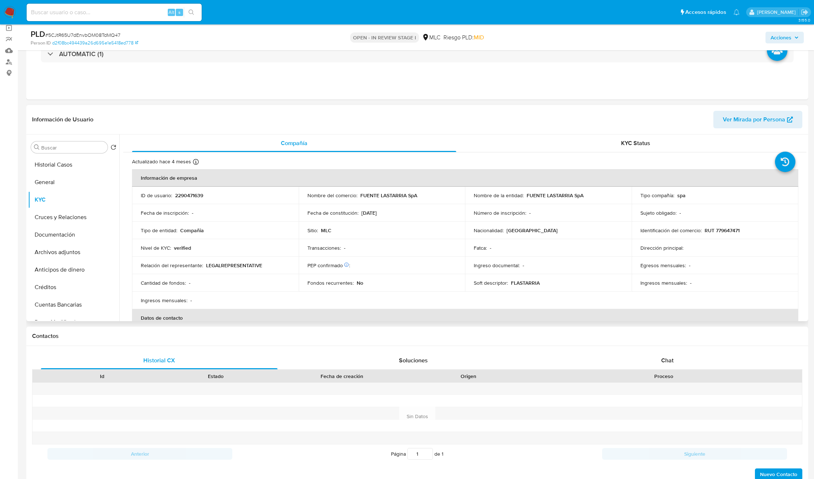
click at [531, 195] on p "FUENTE LASTARRIA SpA" at bounding box center [554, 195] width 57 height 7
drag, startPoint x: 585, startPoint y: 198, endPoint x: 593, endPoint y: 198, distance: 7.7
click at [593, 198] on div "Nombre de la entidad : FUENTE LASTARRIA SpA" at bounding box center [548, 195] width 149 height 7
copy p "FUENTE LASTARRIA SpA"
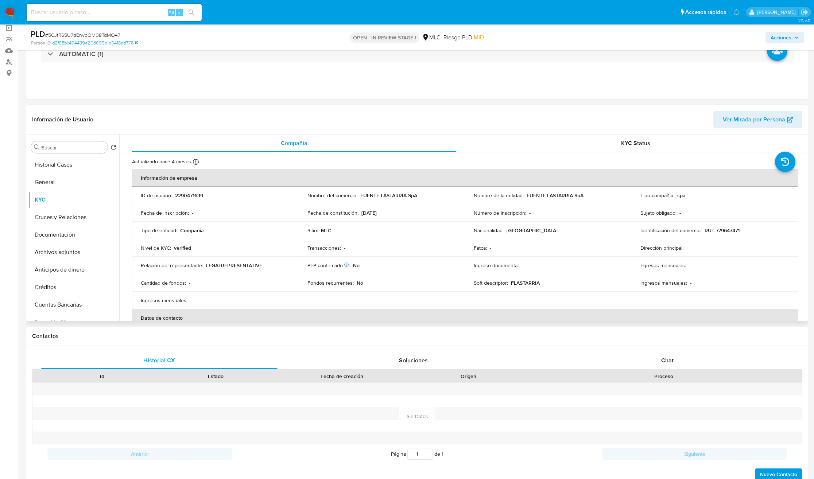
click at [723, 232] on p "RUT 779647471" at bounding box center [721, 230] width 35 height 7
copy p "779647471"
click at [58, 6] on div "Alt s" at bounding box center [114, 12] width 175 height 17
click at [61, 8] on input at bounding box center [114, 12] width 175 height 9
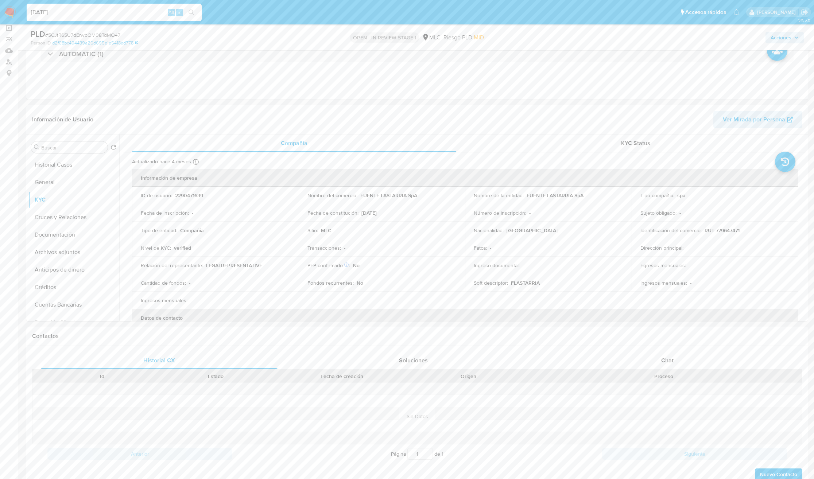
type input "[DATE]"
